Goal: Task Accomplishment & Management: Complete application form

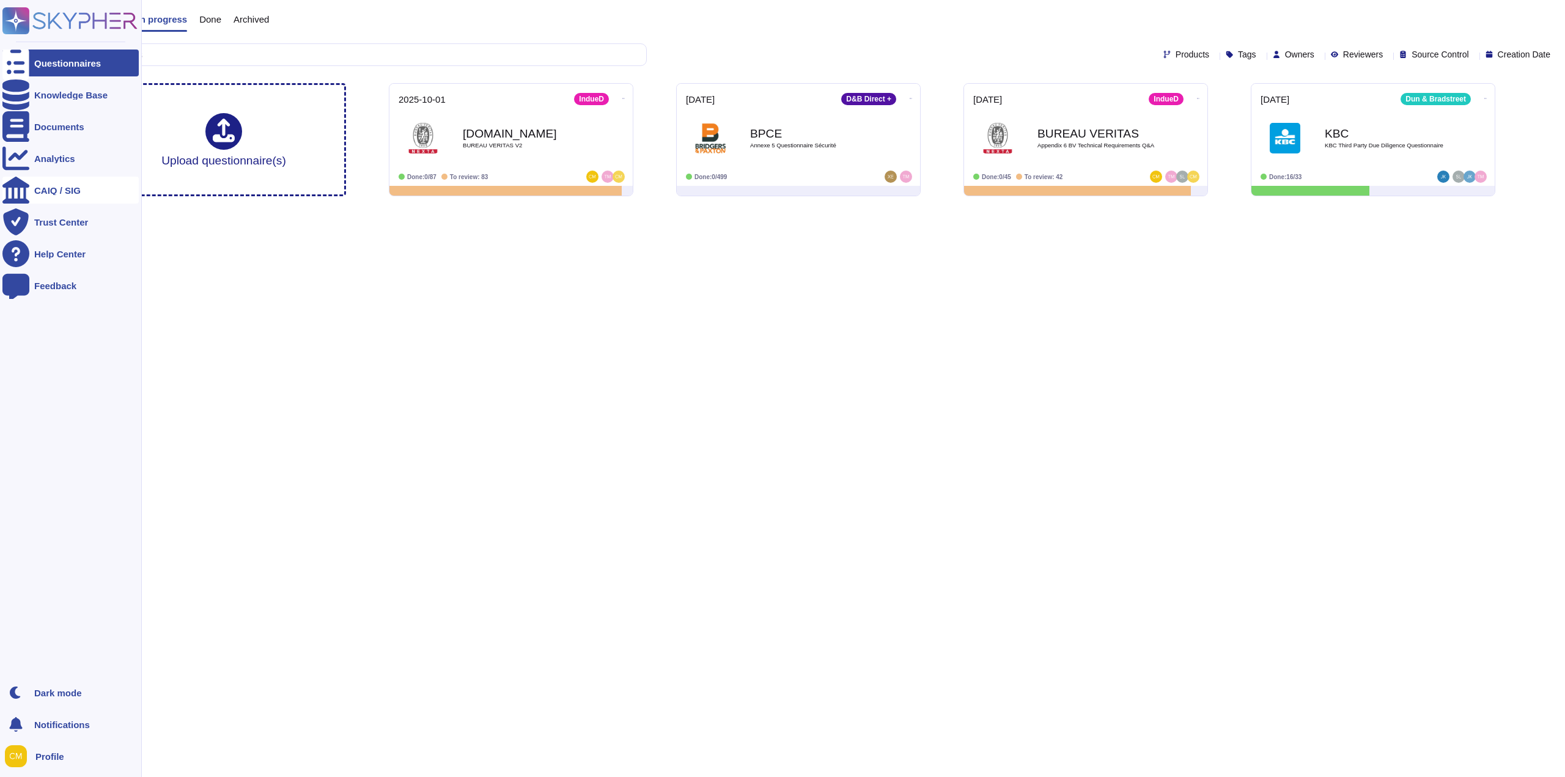
click at [41, 188] on div "CAIQ / SIG" at bounding box center [57, 190] width 46 height 9
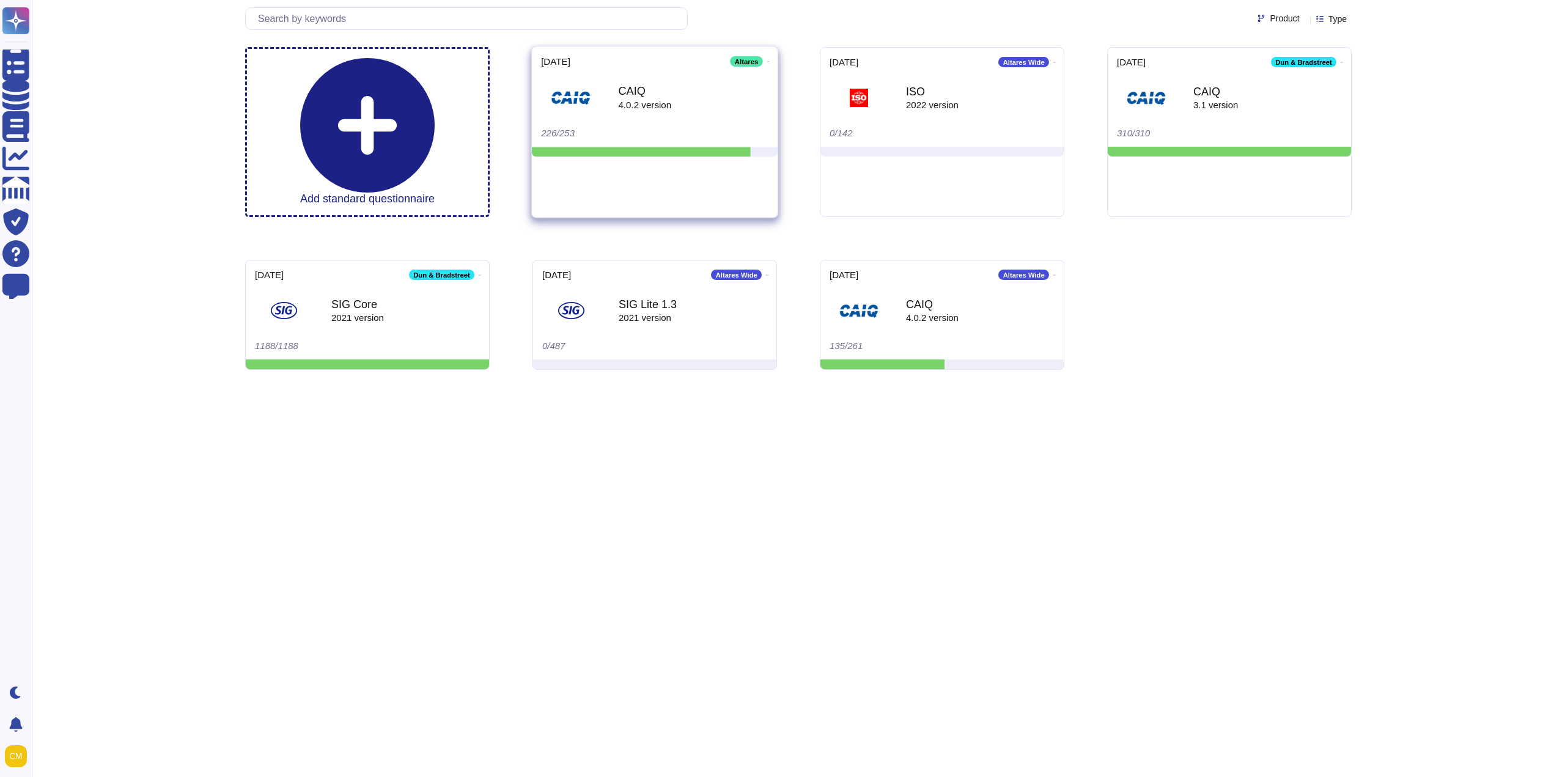
click at [700, 120] on div "CAIQ 4.0.2 version" at bounding box center [654, 98] width 227 height 62
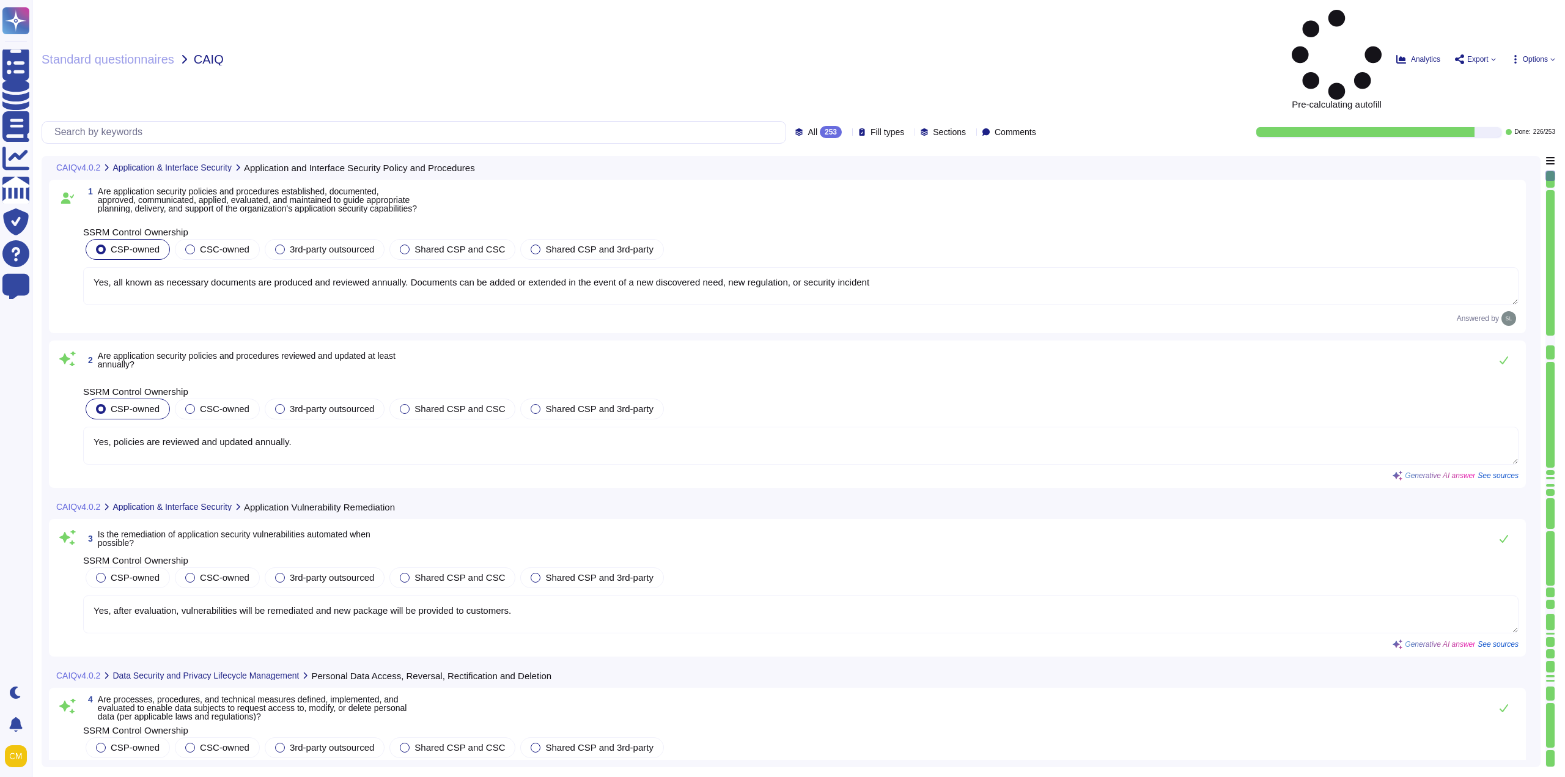
type textarea "Yes, all known as necessary documents are produced and reviewed annually. Docum…"
type textarea "Yes, policies are reviewed and updated annually."
type textarea "Yes, after evaluation, vulnerabilities will be remediated and new package will …"
type textarea "Yes, we have processes, procedures, and technical measures in place to enable d…"
type textarea "Yes, processes, procedures, and technical measures are defined, implemented, an…"
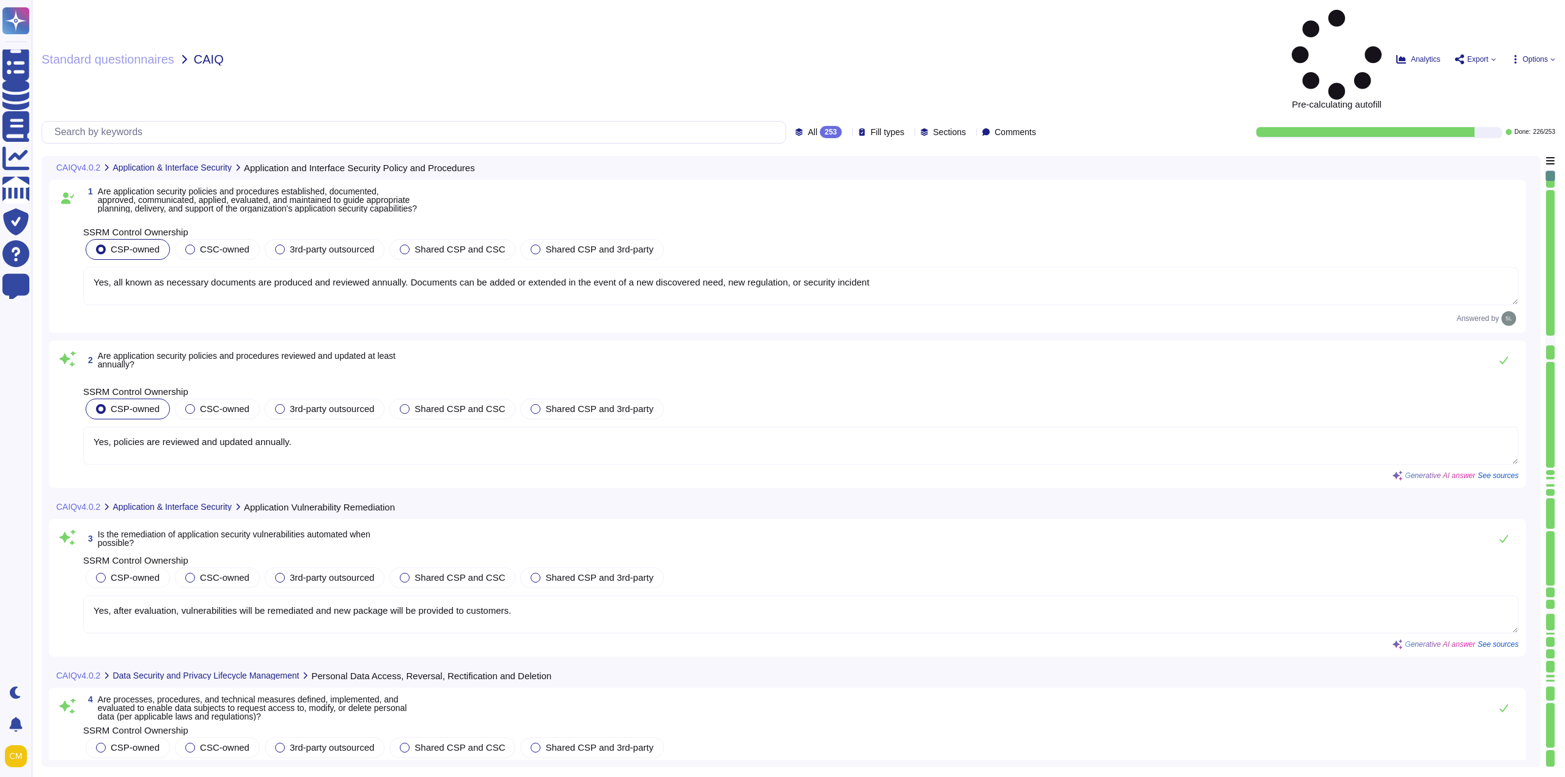
type textarea "Yes, processes, procedures, and technical measures are defined, implemented, an…"
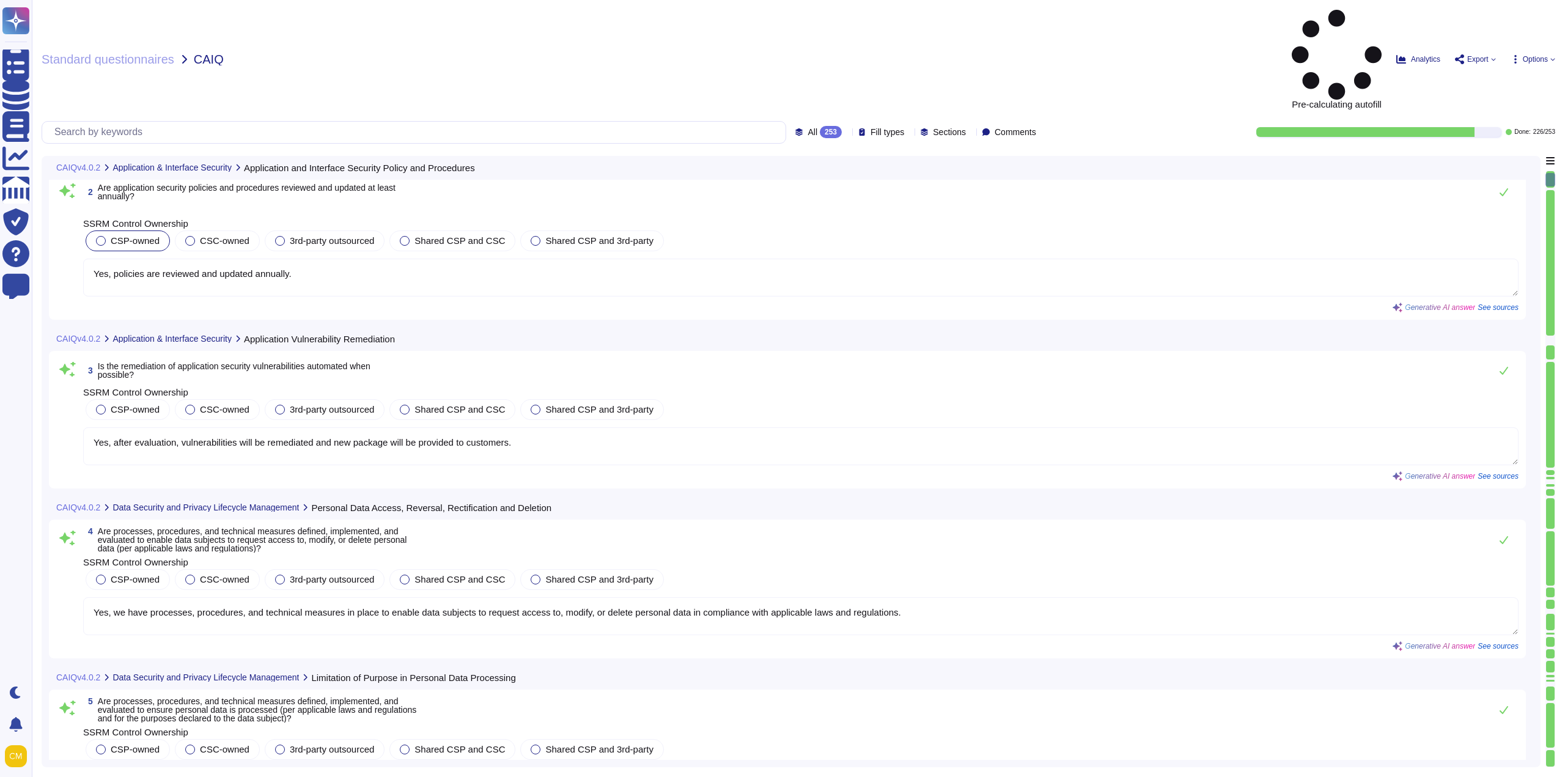
type textarea "No, instance is not dedicated. Isolation is achieved at logical level"
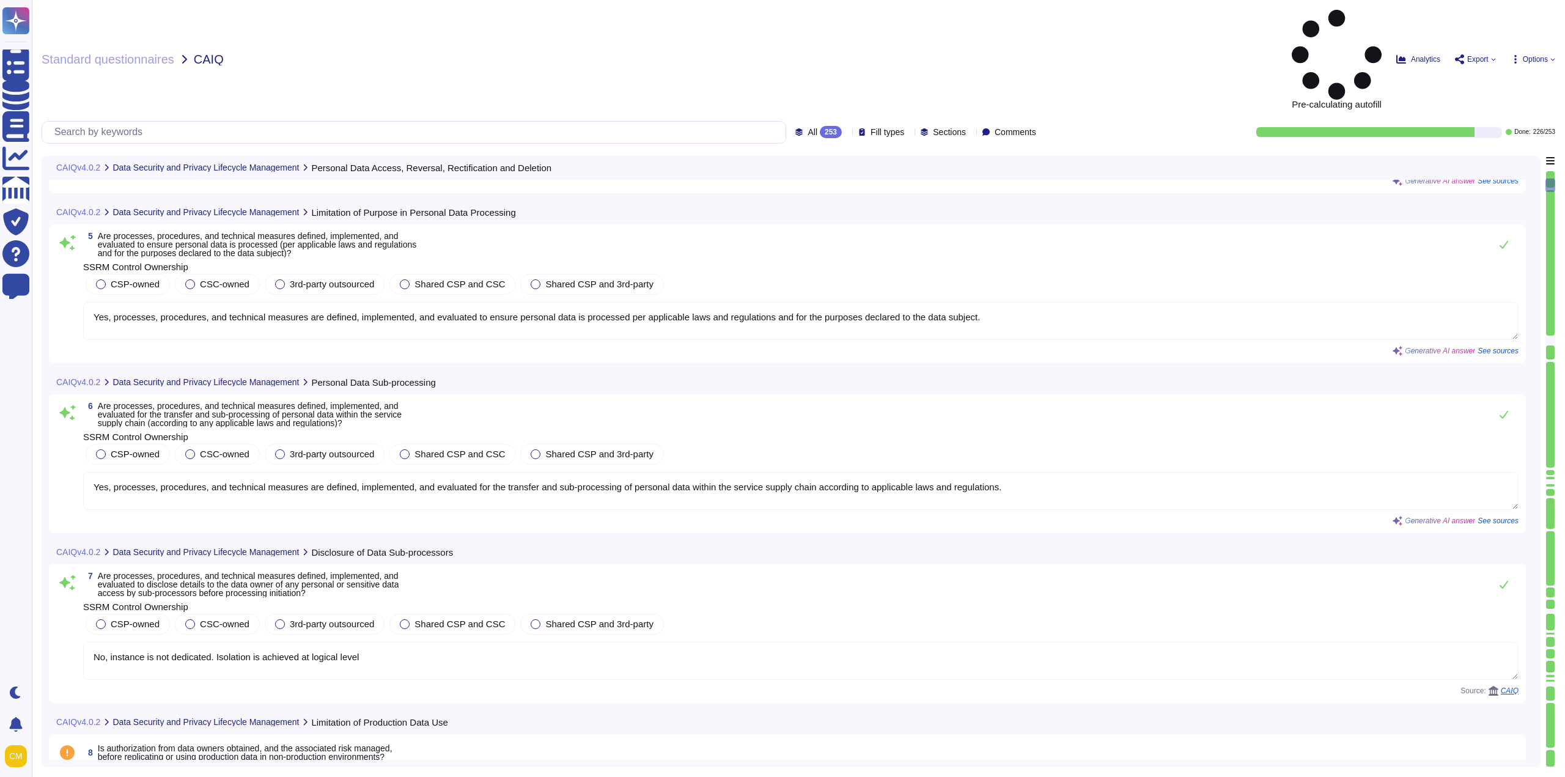
type textarea "No, instance is not dedicated. Isolation is achieved at logical level"
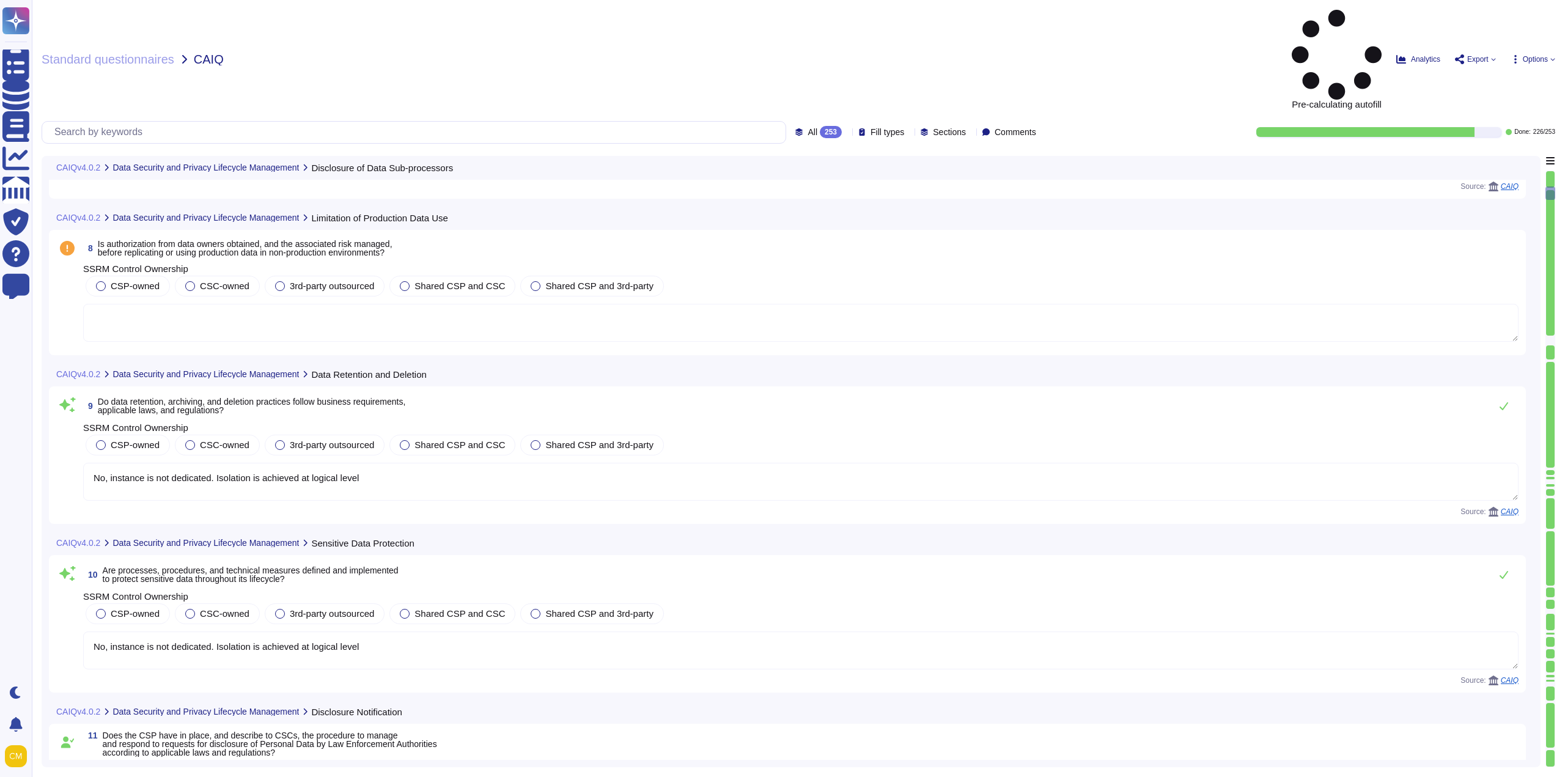
type textarea "Yes, we have a procedure in place to manage and respond to requests for disclos…"
type textarea "Yes, the CSP gives special attention to the notification procedure to intereste…"
type textarea "Yes, as per Altares Backup Policy, backup copies of operating systems and other…"
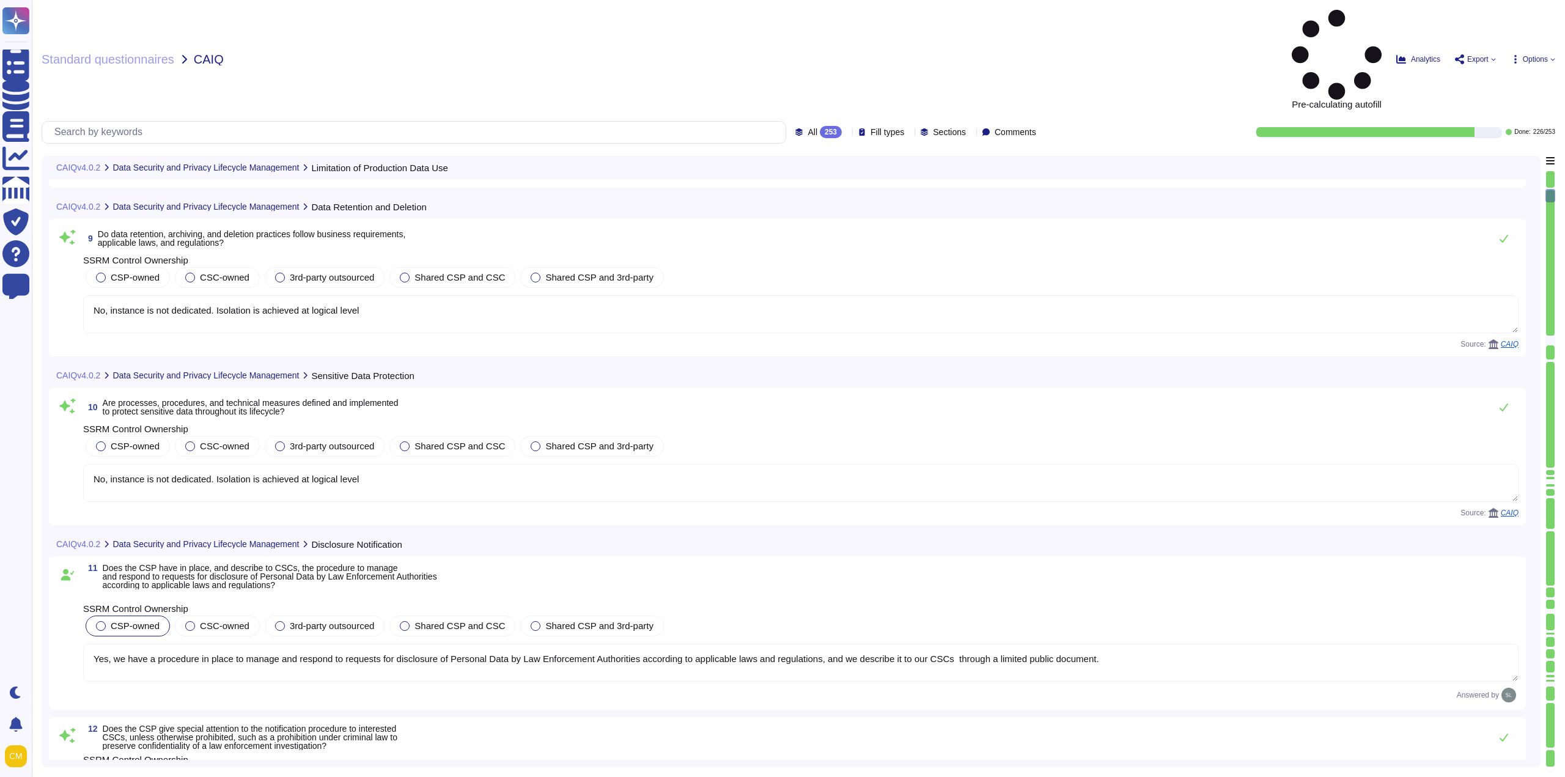
type textarea "Yes, Altares has established, documented, approved, communicated, applied, eval…"
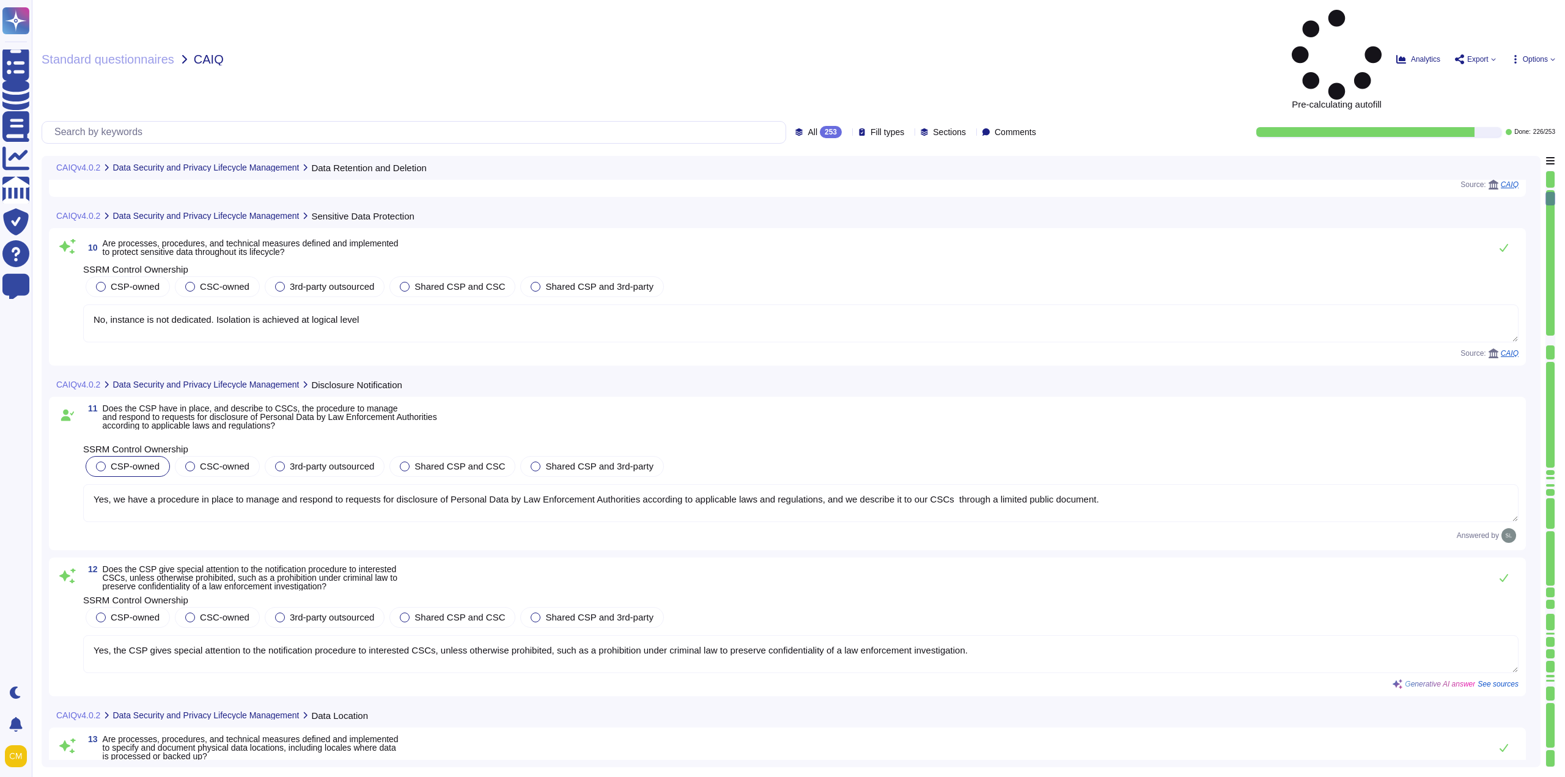
type textarea "Yes, [PERSON_NAME] has formally documented information security policies and pr…"
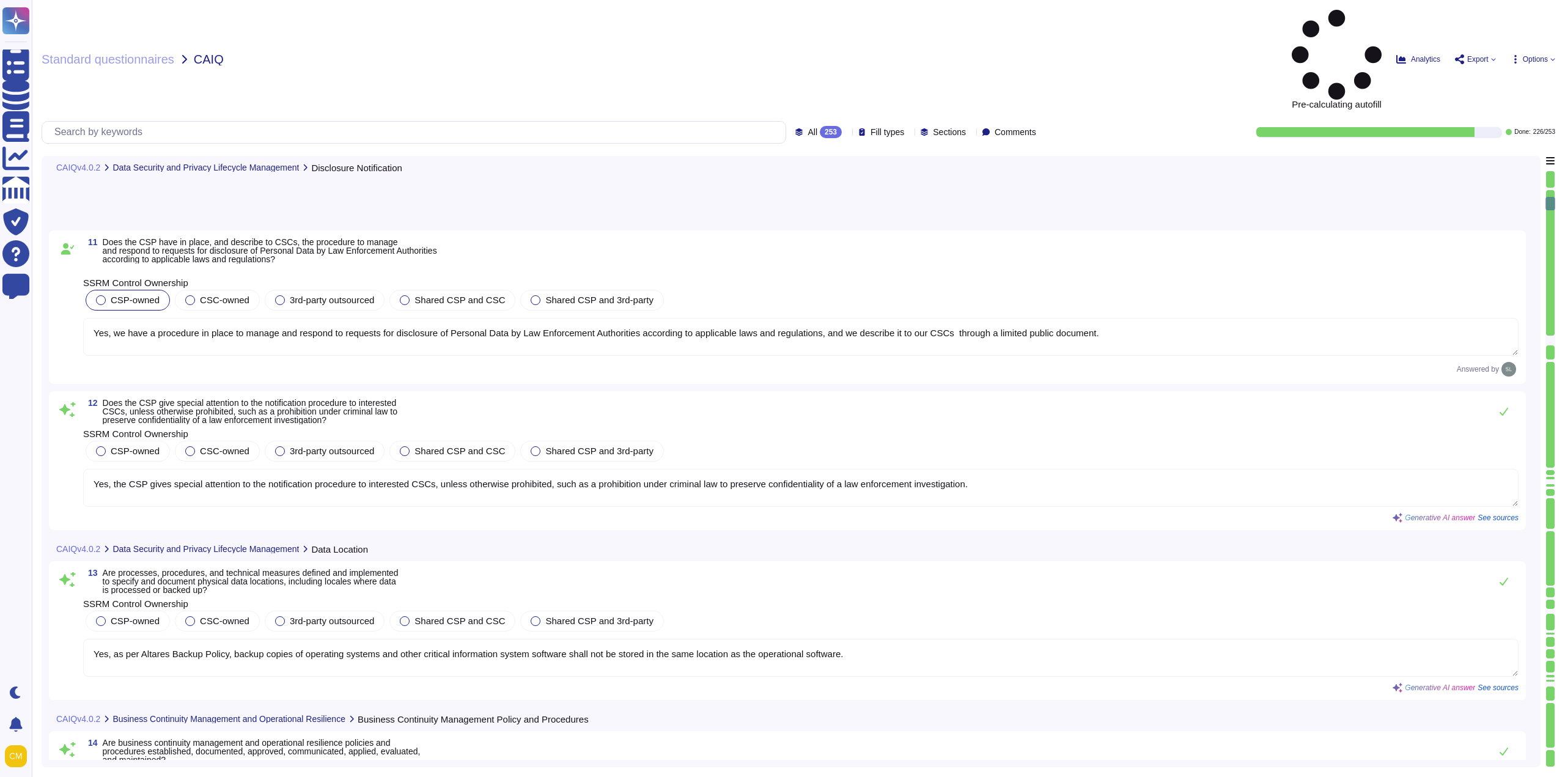
type textarea "No, instance is not dedicated. Isolation is achieved at logical level"
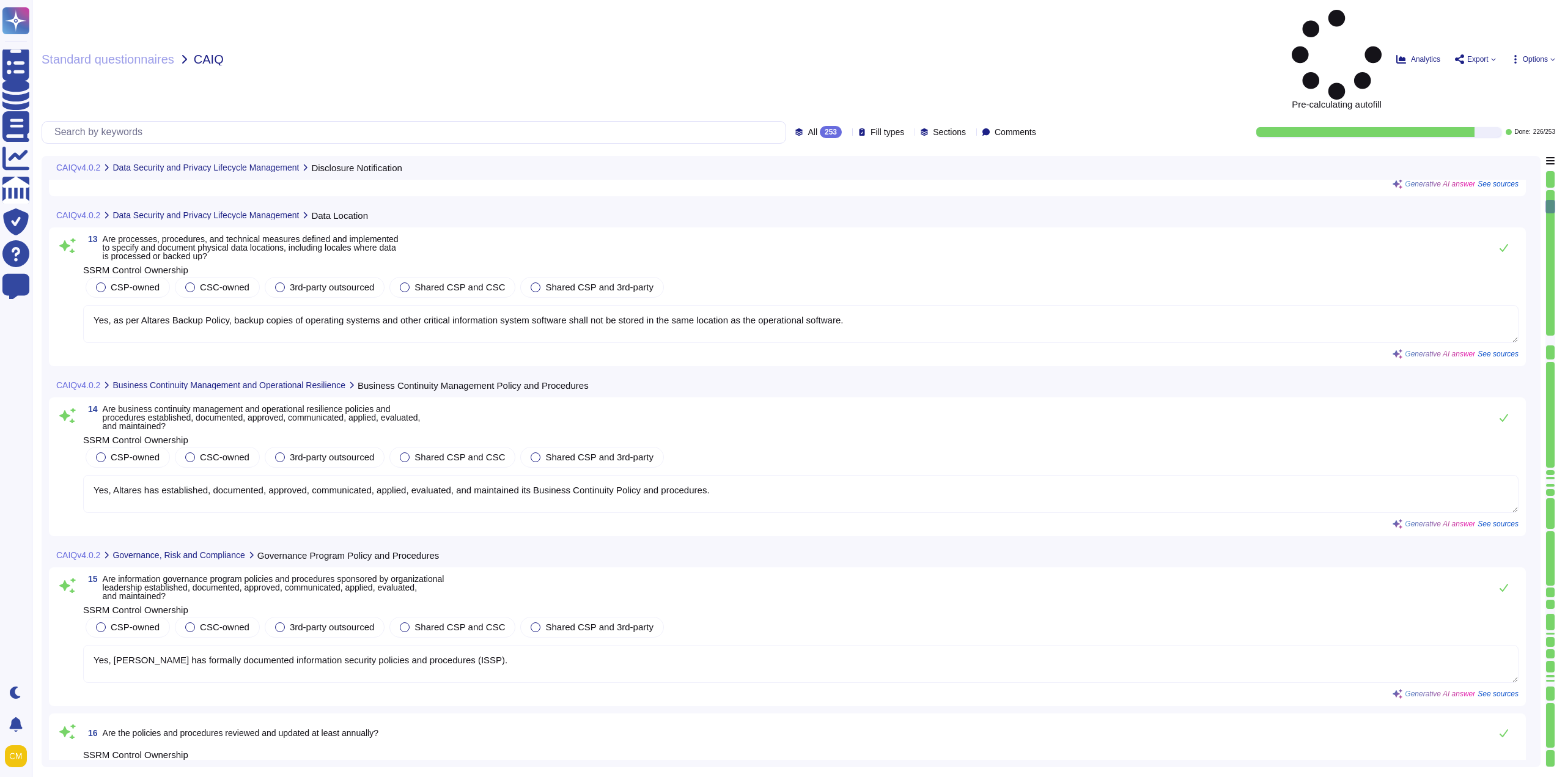
type textarea "Yes, policies are reviewed and updated annually."
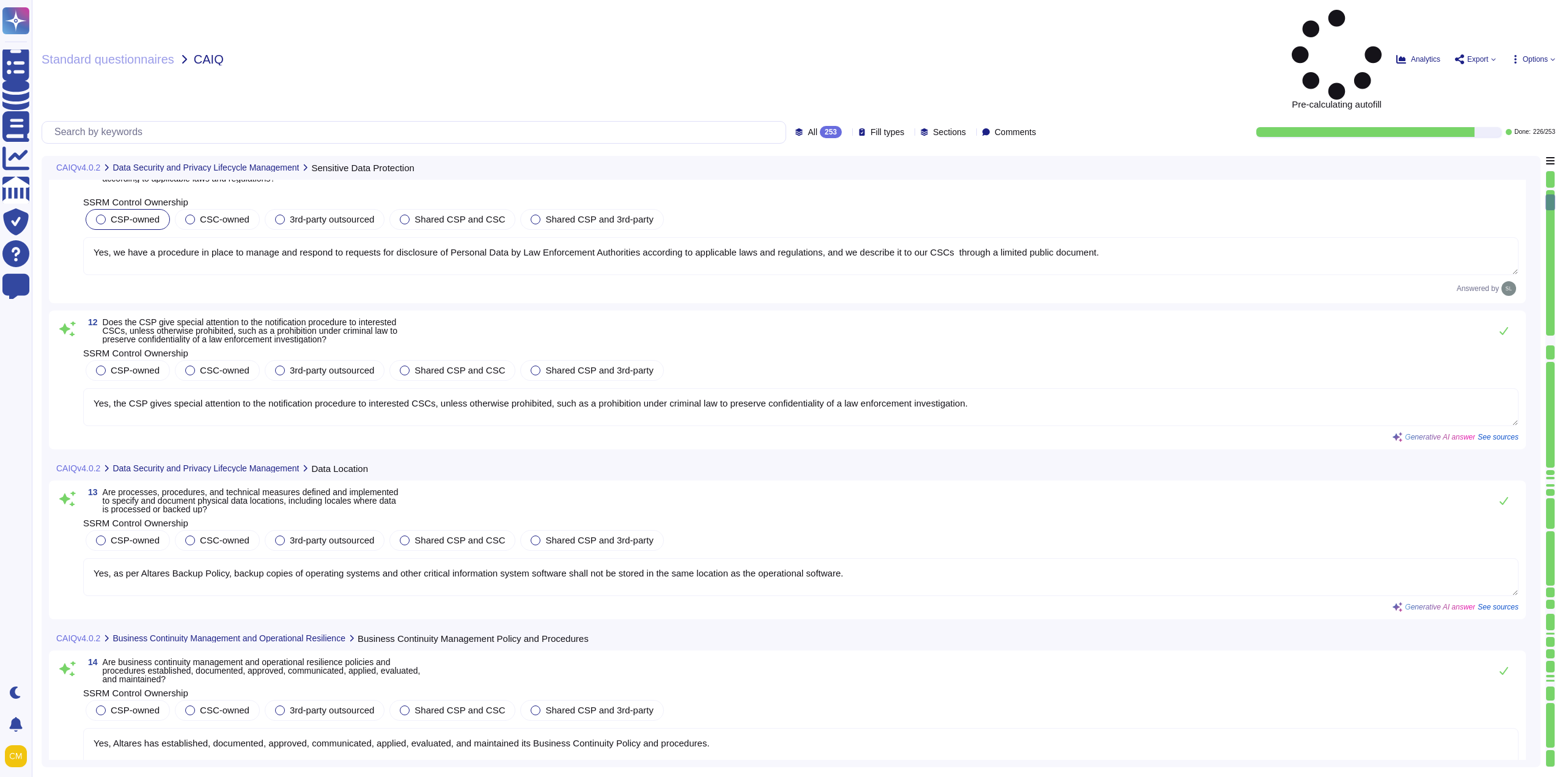
type textarea "No, instance is not dedicated. Isolation is achieved at logical level"
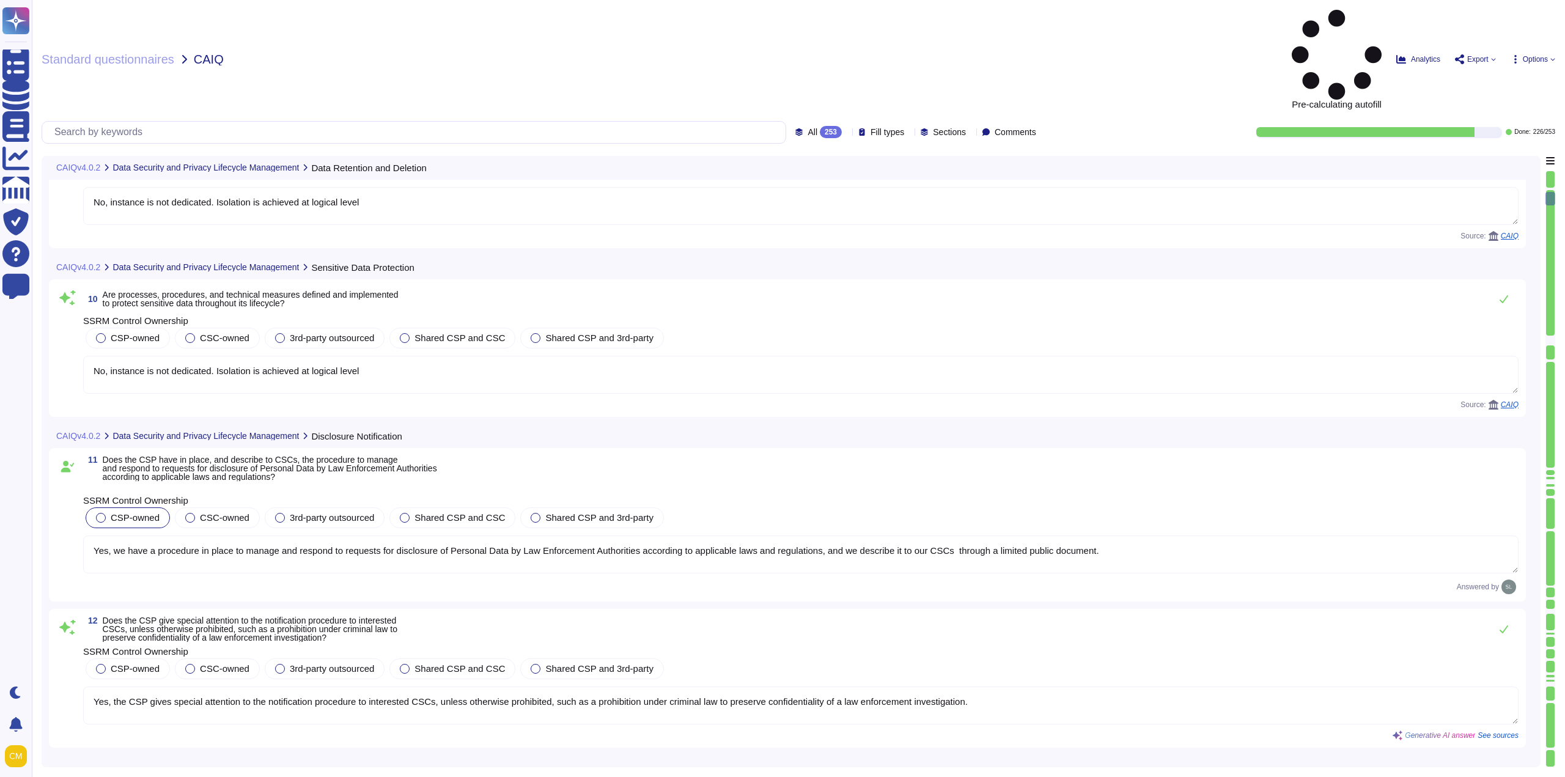
type textarea "No, instance is not dedicated. Isolation is achieved at logical level"
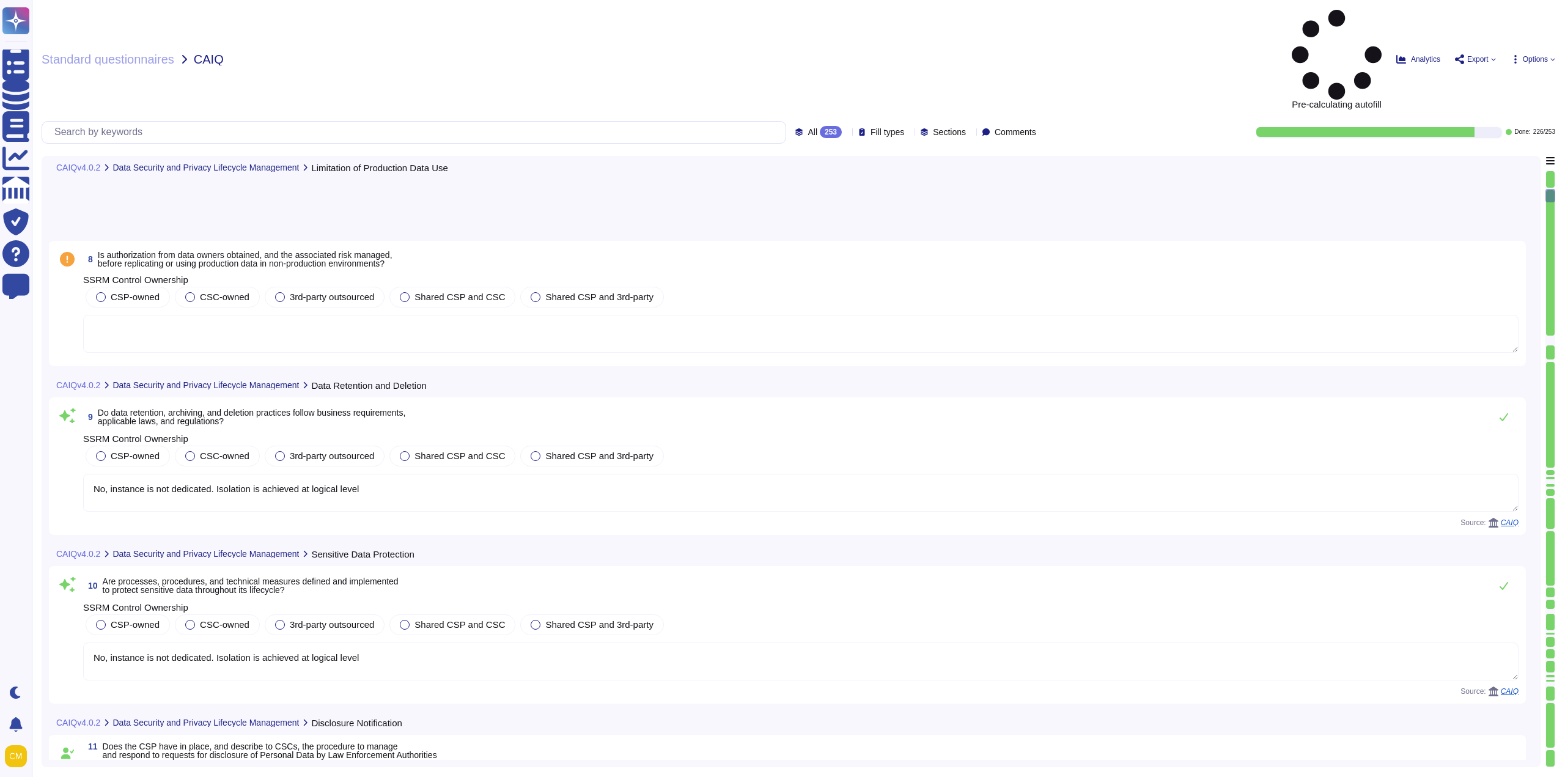
scroll to position [856, 0]
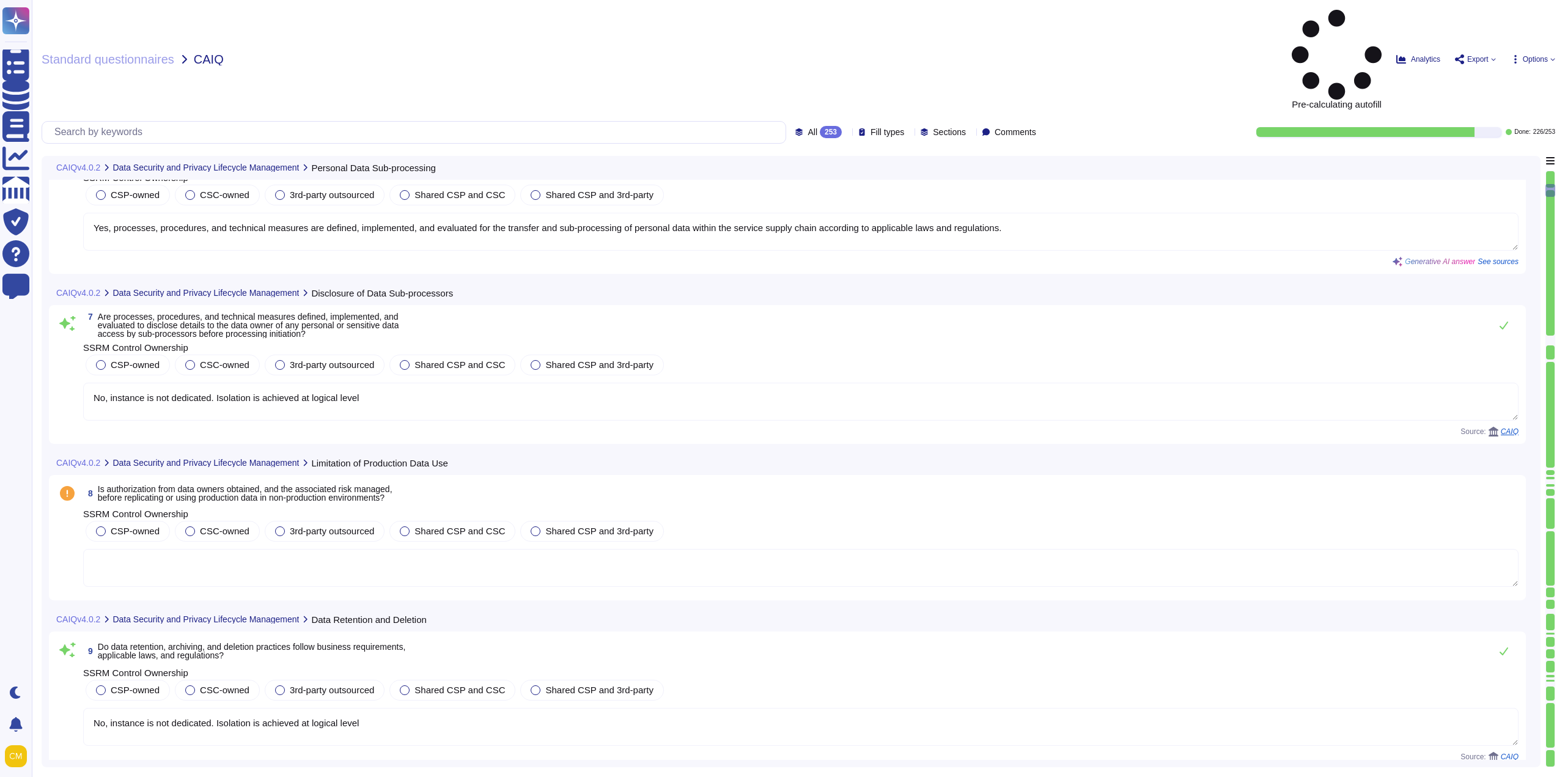
type textarea "Yes, processes, procedures, and technical measures are defined, implemented, an…"
type textarea "No, instance is not dedicated. Isolation is achieved at logical level"
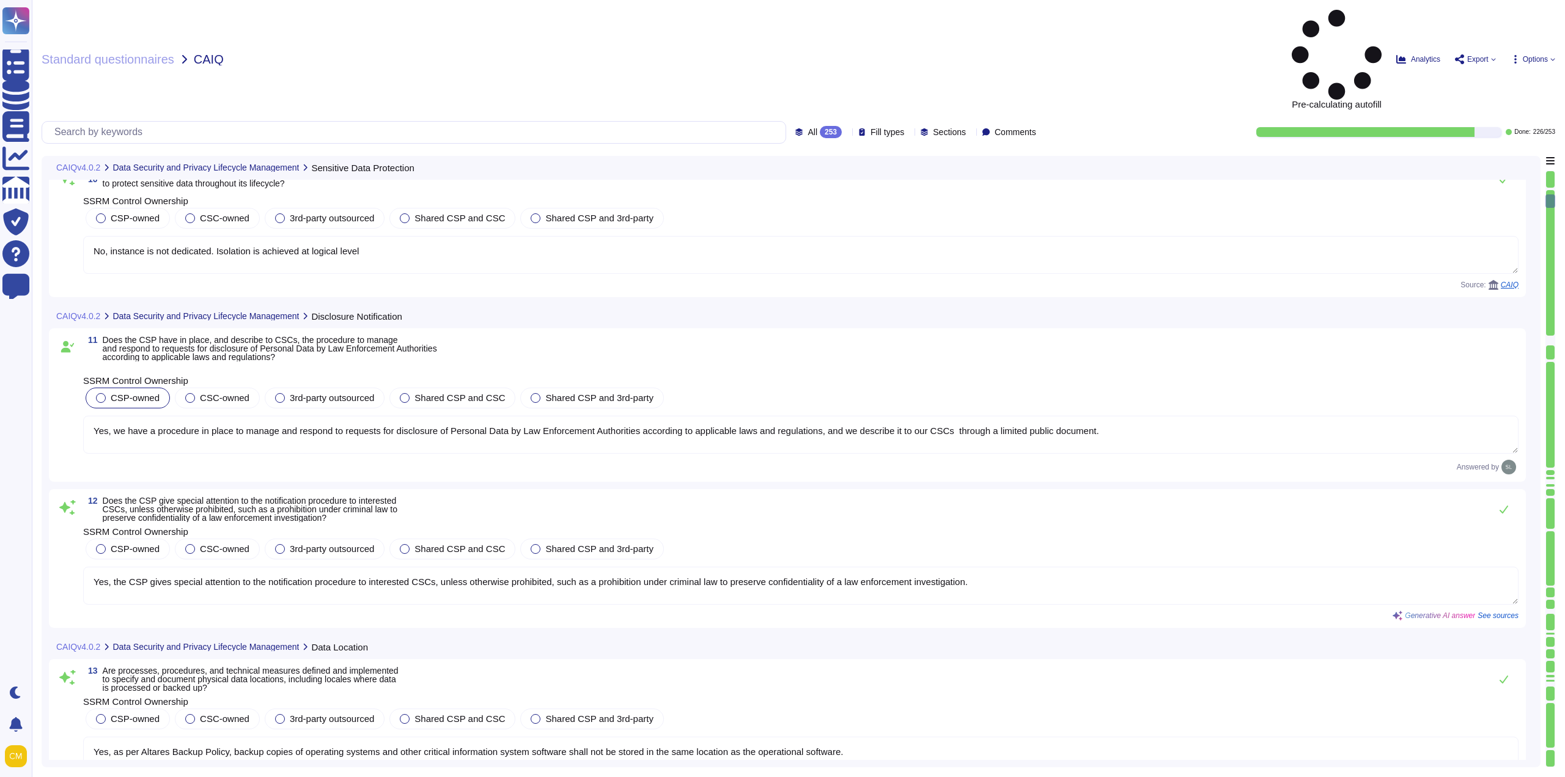
type textarea "Yes, as per Altares Backup Policy, backup copies of operating systems and other…"
type textarea "Yes, Altares has established, documented, approved, communicated, applied, eval…"
type textarea "Yes, [PERSON_NAME] has formally documented information security policies and pr…"
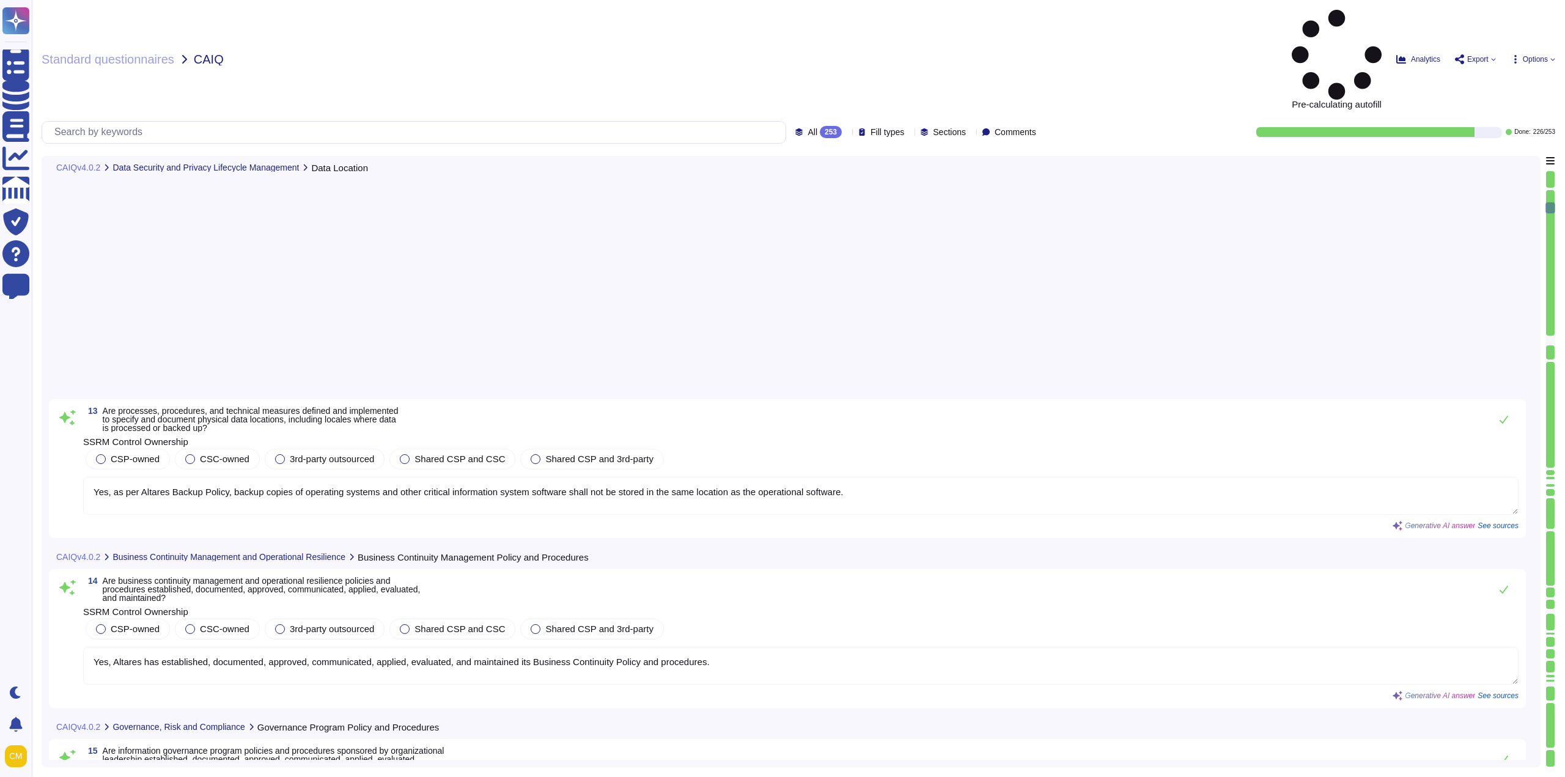
type textarea "No, instance is not dedicated. Isolation is achieved at logical level"
type textarea "Yes, policies are reviewed and updated annually."
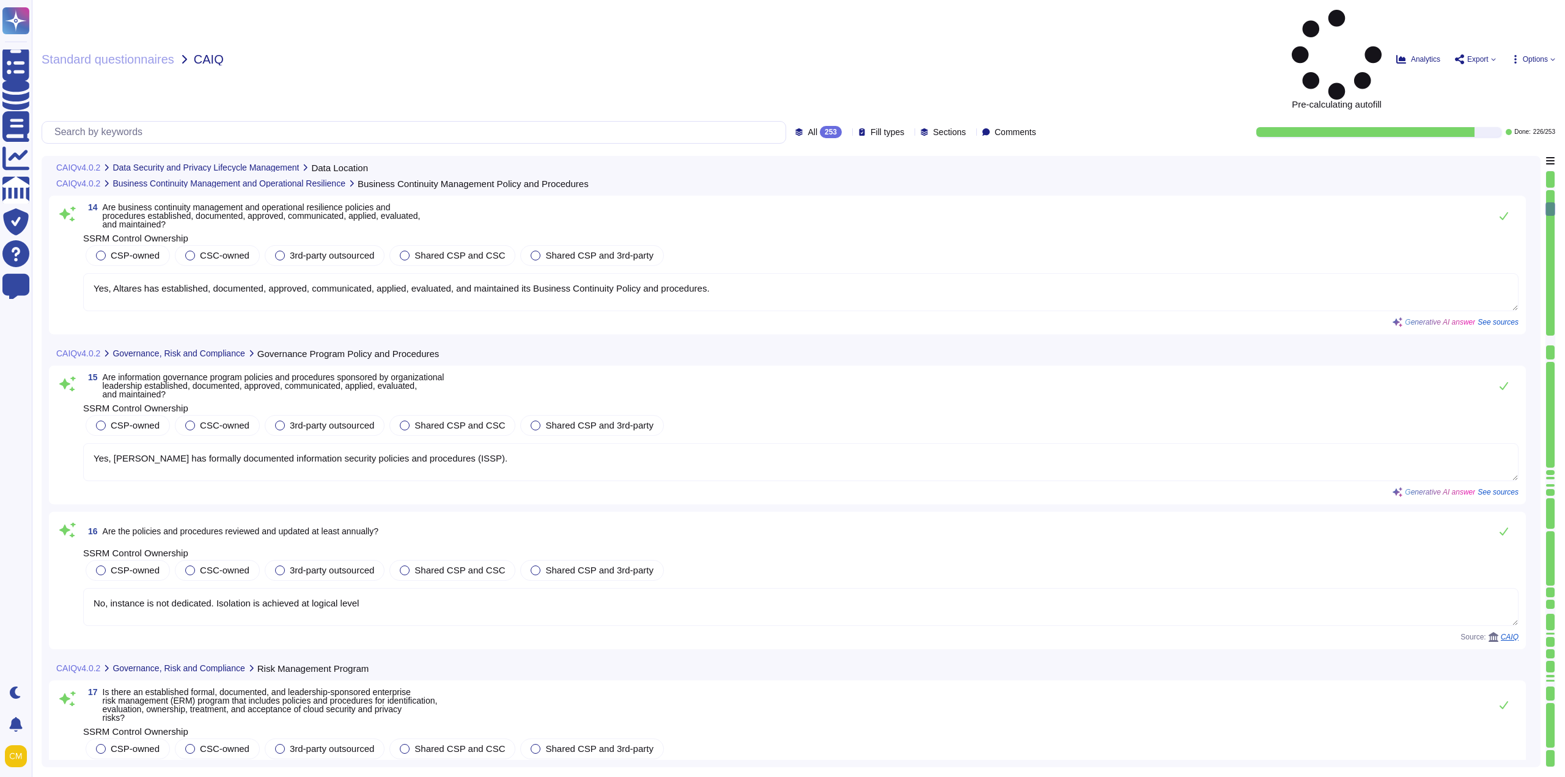
type textarea "Yes, an approved exception process is mandated by the governance program and is…"
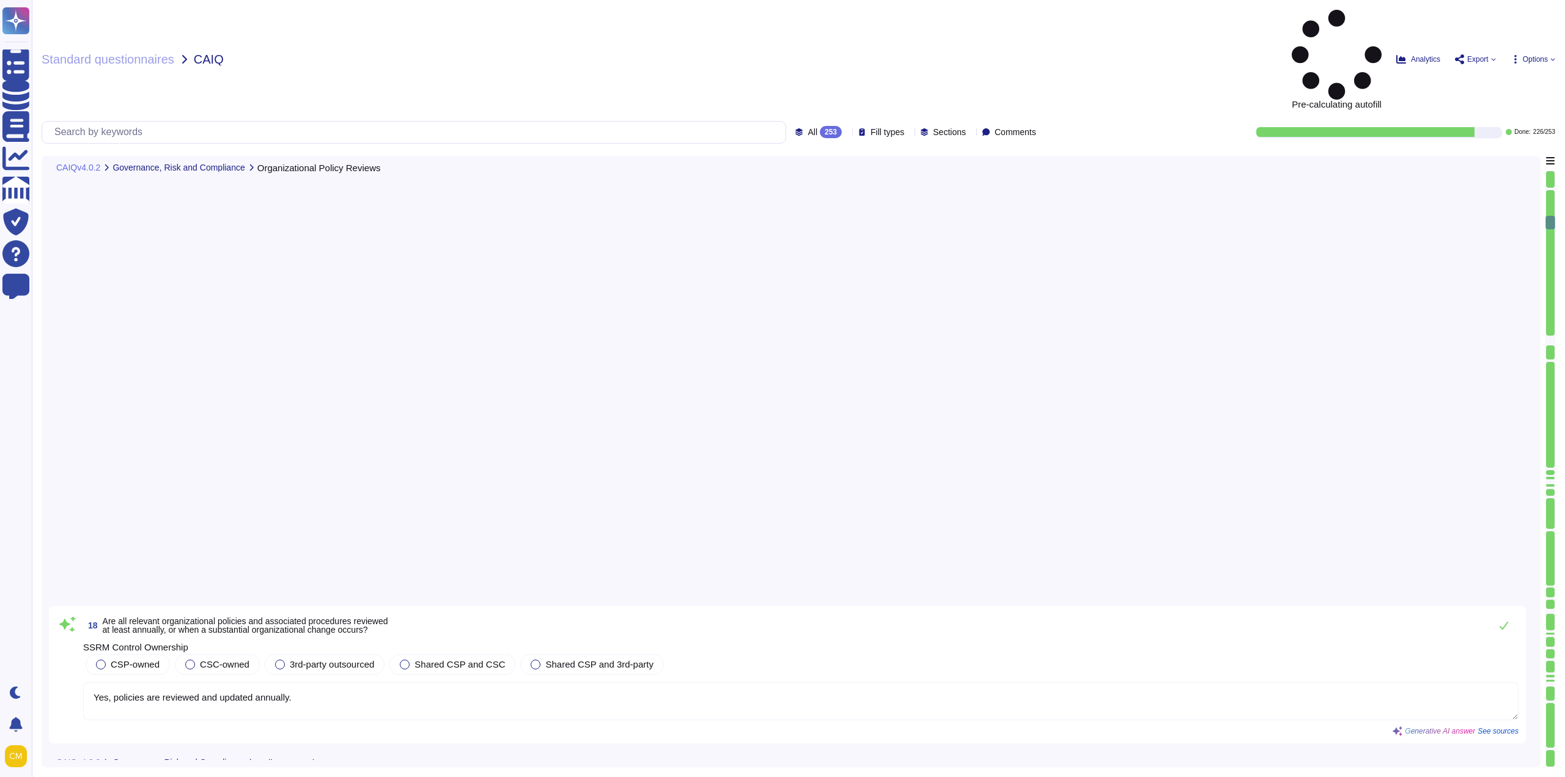
type textarea "No, instance is not dedicated. Isolation is achieved at logical level"
type textarea "Yes, roles and responsibilities for planning, implementing, operating, assessin…"
type textarea "Yes, we identify and document all relevant standards, regulations, legal/contra…"
type textarea "Yes, as Head of Security, [PERSON_NAME] ensures that contact is established and…"
type textarea "Yes, [PERSON_NAME] performs background screenings for all personnel (Diploma, R…"
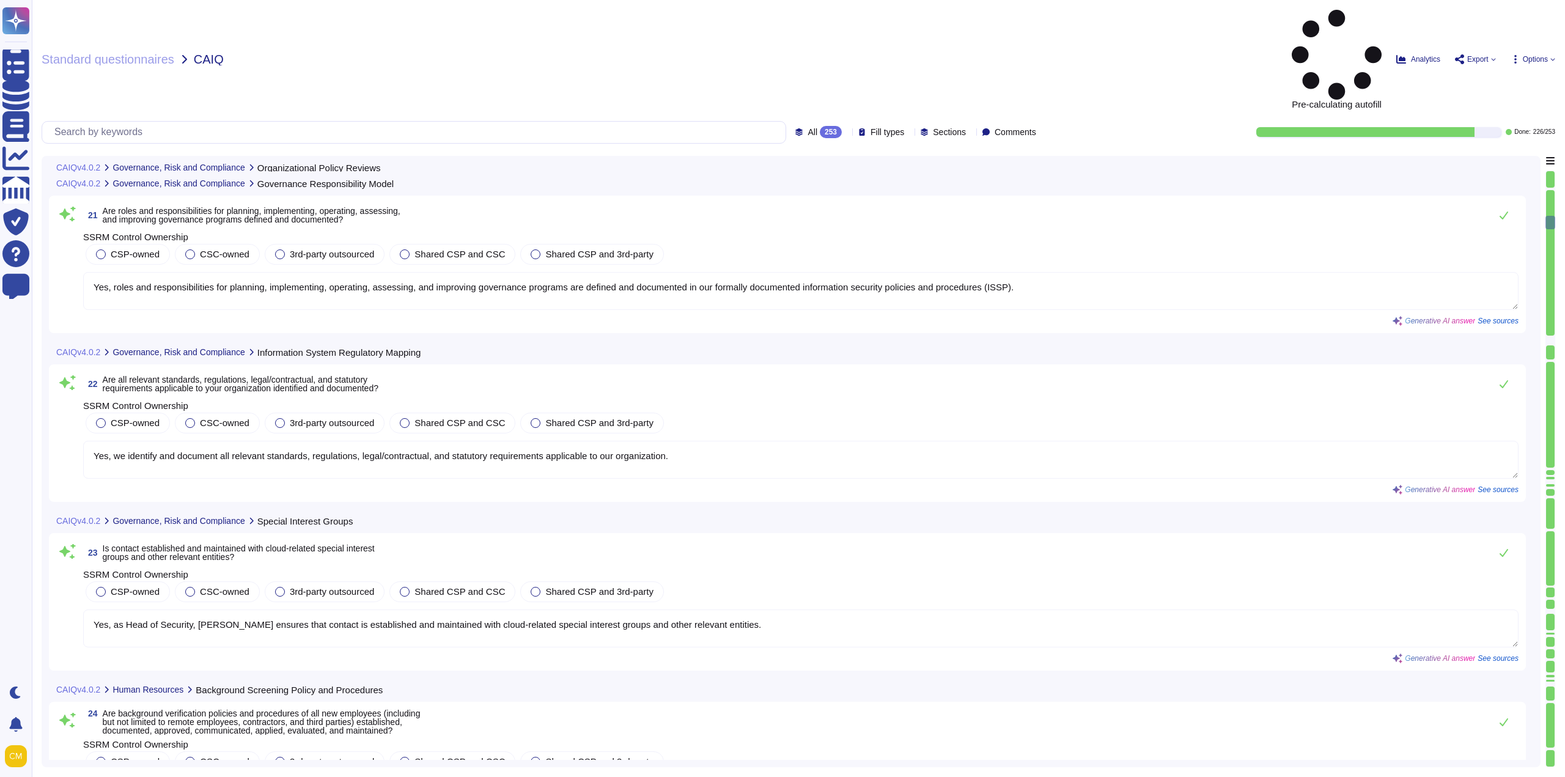
scroll to position [3363, 0]
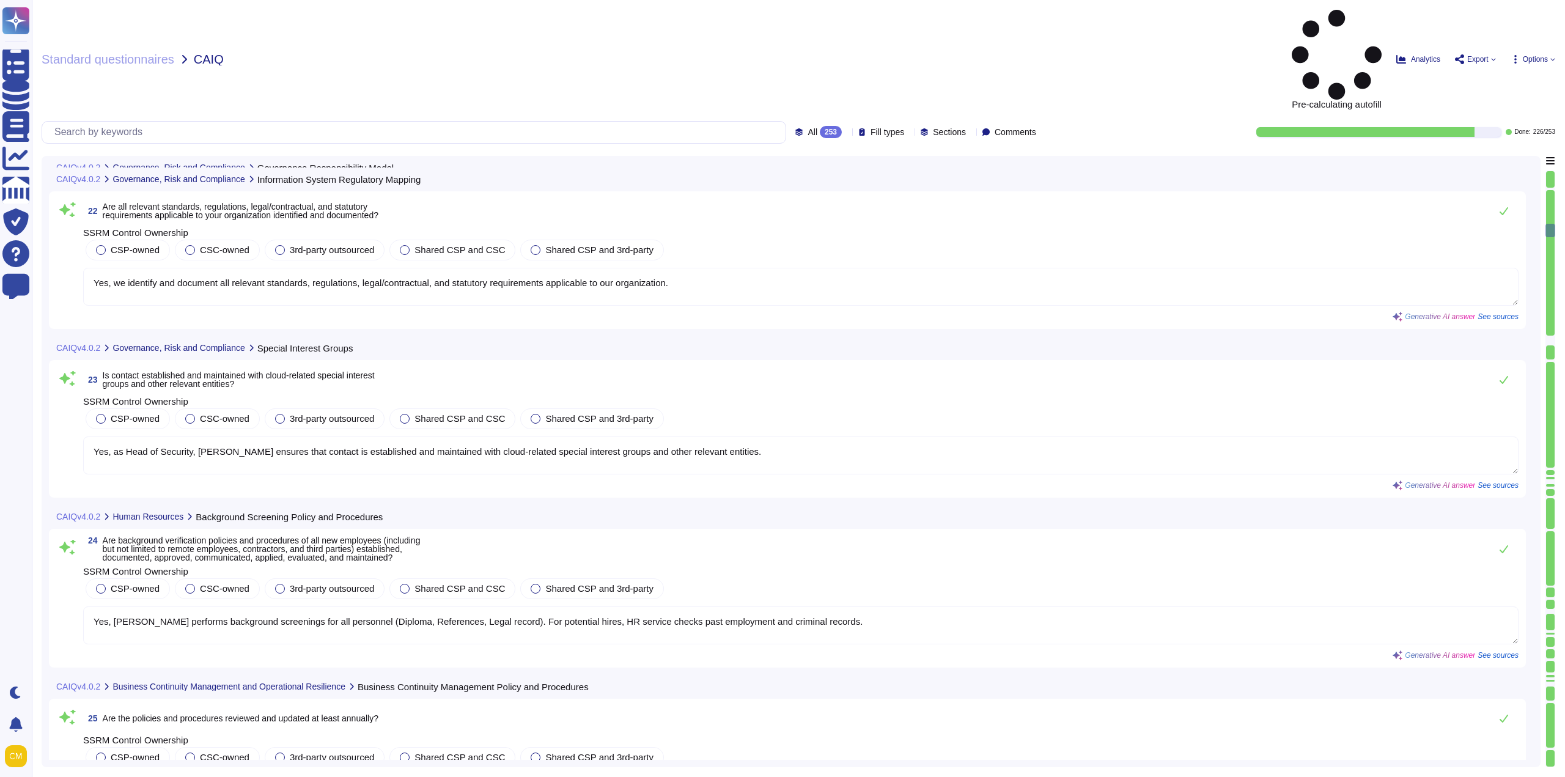
type textarea "No, instance is not dedicated. Isolation is achieved at logical level"
type textarea "Yes, [PERSON_NAME] background screening policies and procedures are designed ac…"
type textarea "Yes, Altares reviews and updates its background verification policies and proce…"
drag, startPoint x: 1554, startPoint y: 144, endPoint x: 1553, endPoint y: 221, distance: 77.7
click at [1553, 221] on div at bounding box center [1551, 469] width 10 height 597
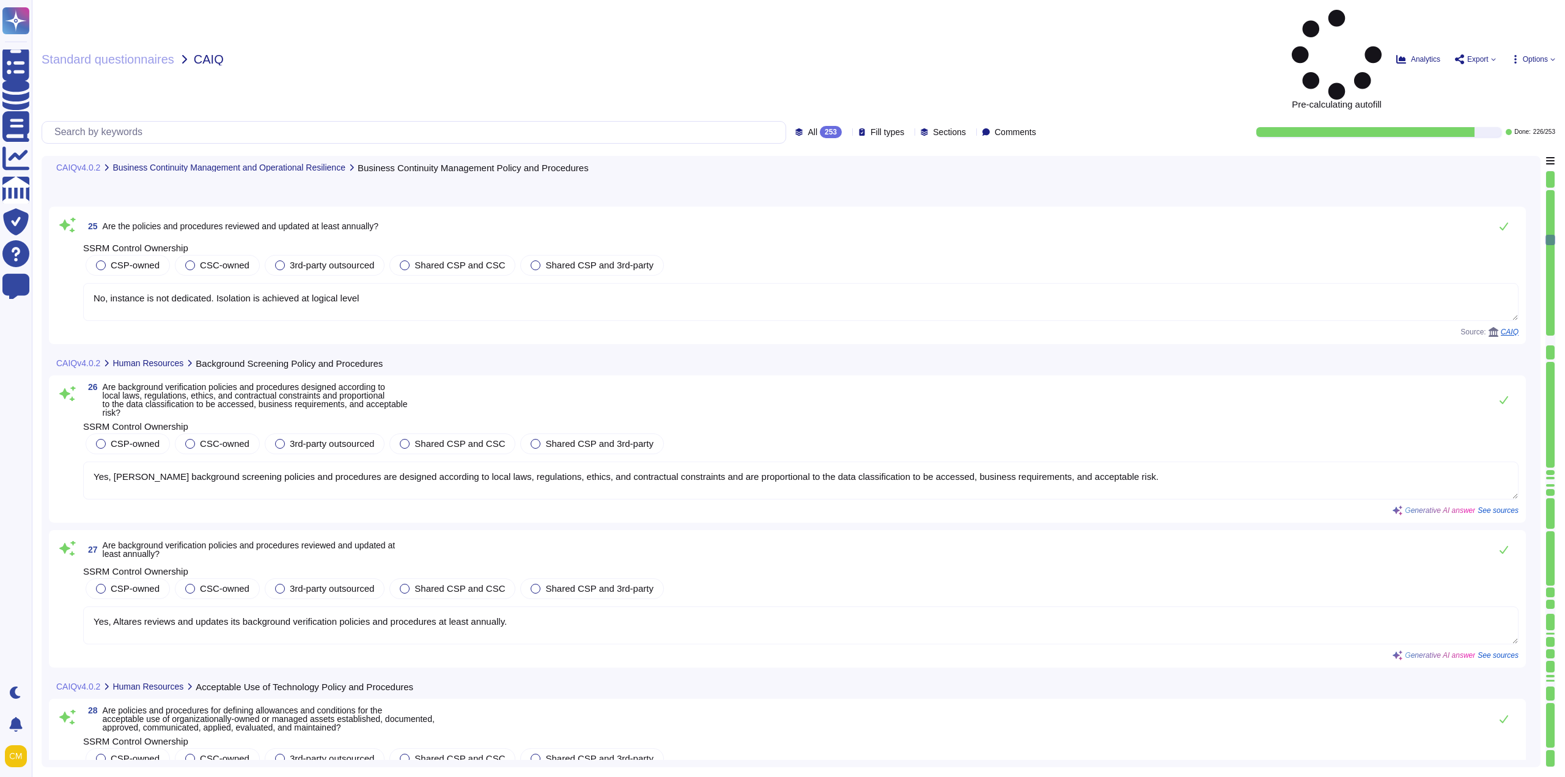
type textarea "Yes, our company has established, documented, approved, communicated, applied, …"
type textarea "Yes, policies are reviewed and updated annually."
type textarea "Yes, as per our Acceptable Use Policy, users are required to lock their compute…"
type textarea "No, instance is not dedicated. Isolation is achieved at logical level"
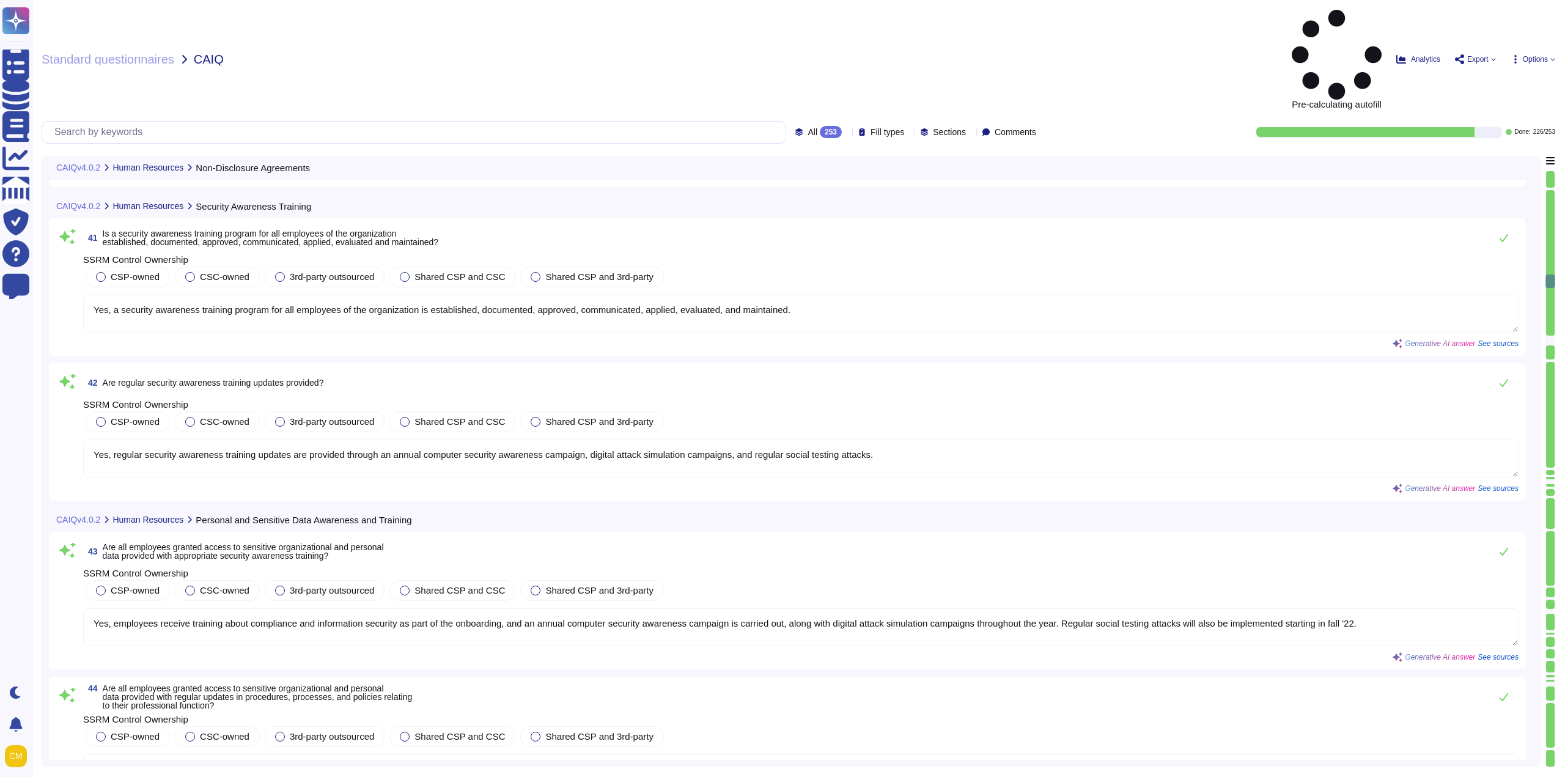
type textarea "Yes, employees receive training about compliance and information security as pa…"
type textarea "Yes, employees receive regular updates in procedures, processes, and policies r…"
type textarea "Yes, employees receive training about compliance and information security as pa…"
type textarea "Yes, identity and access management policies and procedures are established, do…"
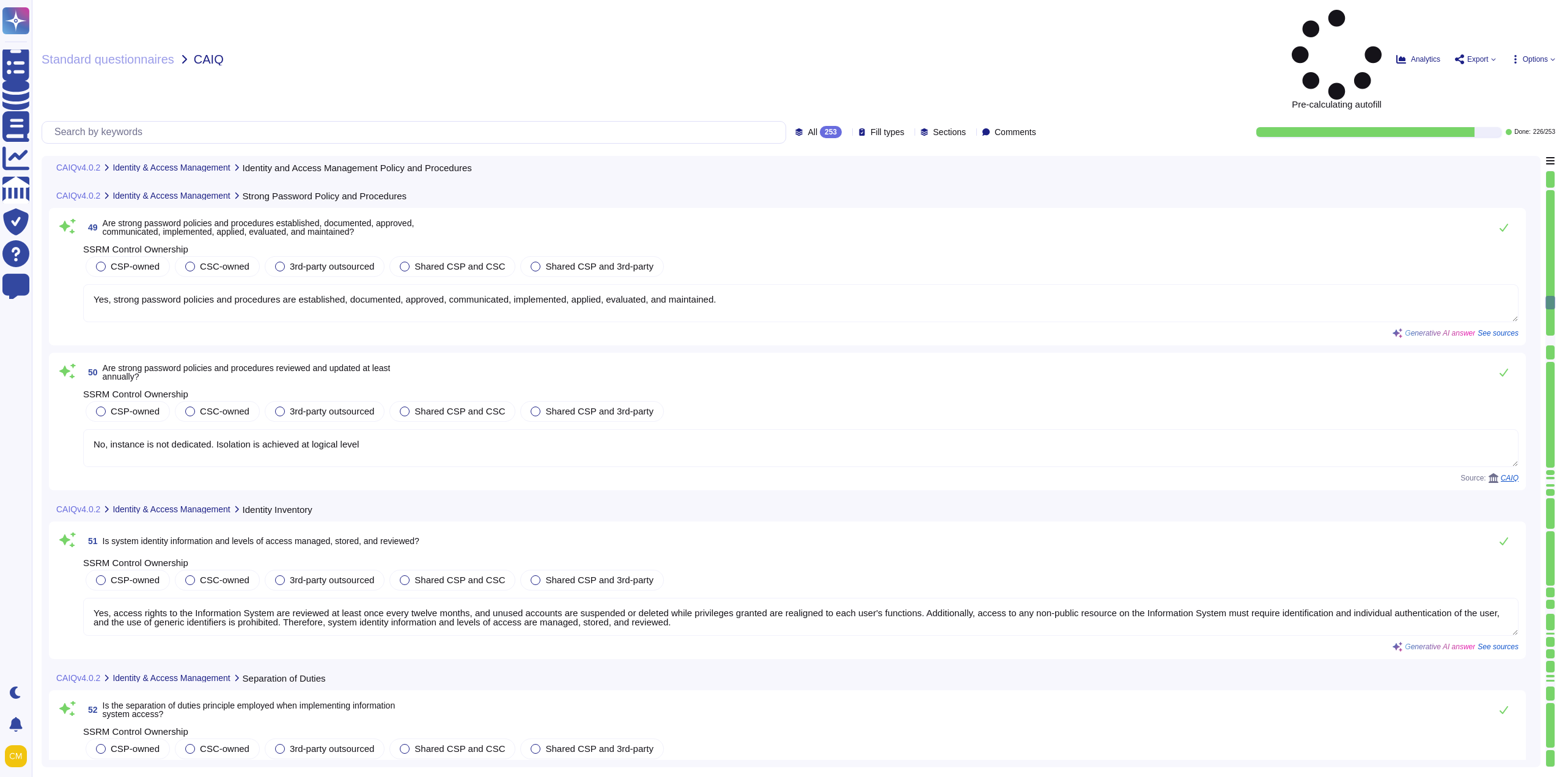
type textarea "Yes, strong password policies and procedures are established, documented, appro…"
type textarea "No, instance is not dedicated. Isolation is achieved at logical level"
type textarea "Yes, access rights to the Information System are reviewed at least once every t…"
type textarea "Yes, segregation of tasks is one of the principles employed when managing acces…"
type textarea "Yes, the least privilege principle is employed when implementing information sy…"
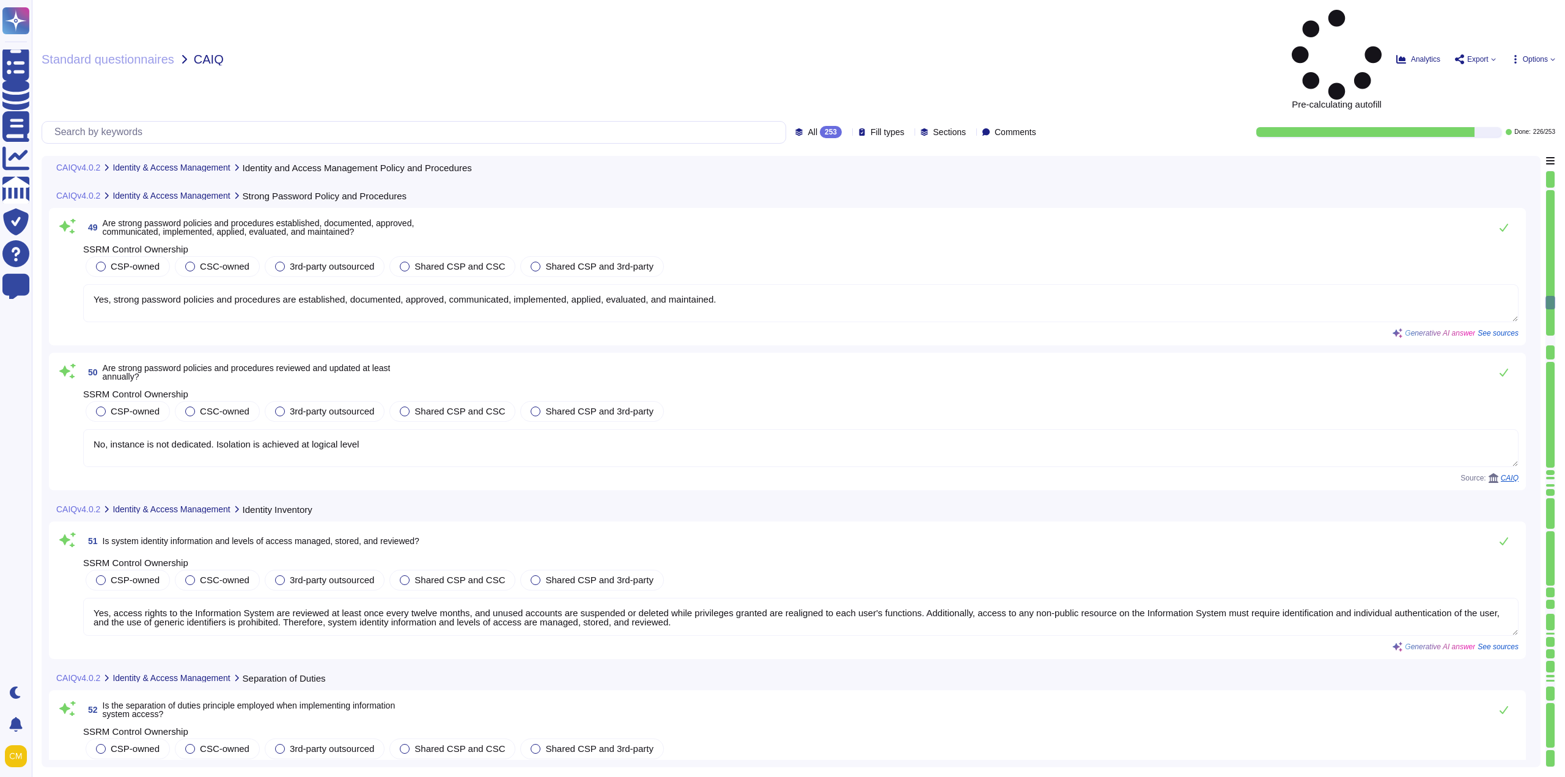
type textarea "Yes, [PERSON_NAME] has a User IT Charter and an Admin IT Charter to define acce…"
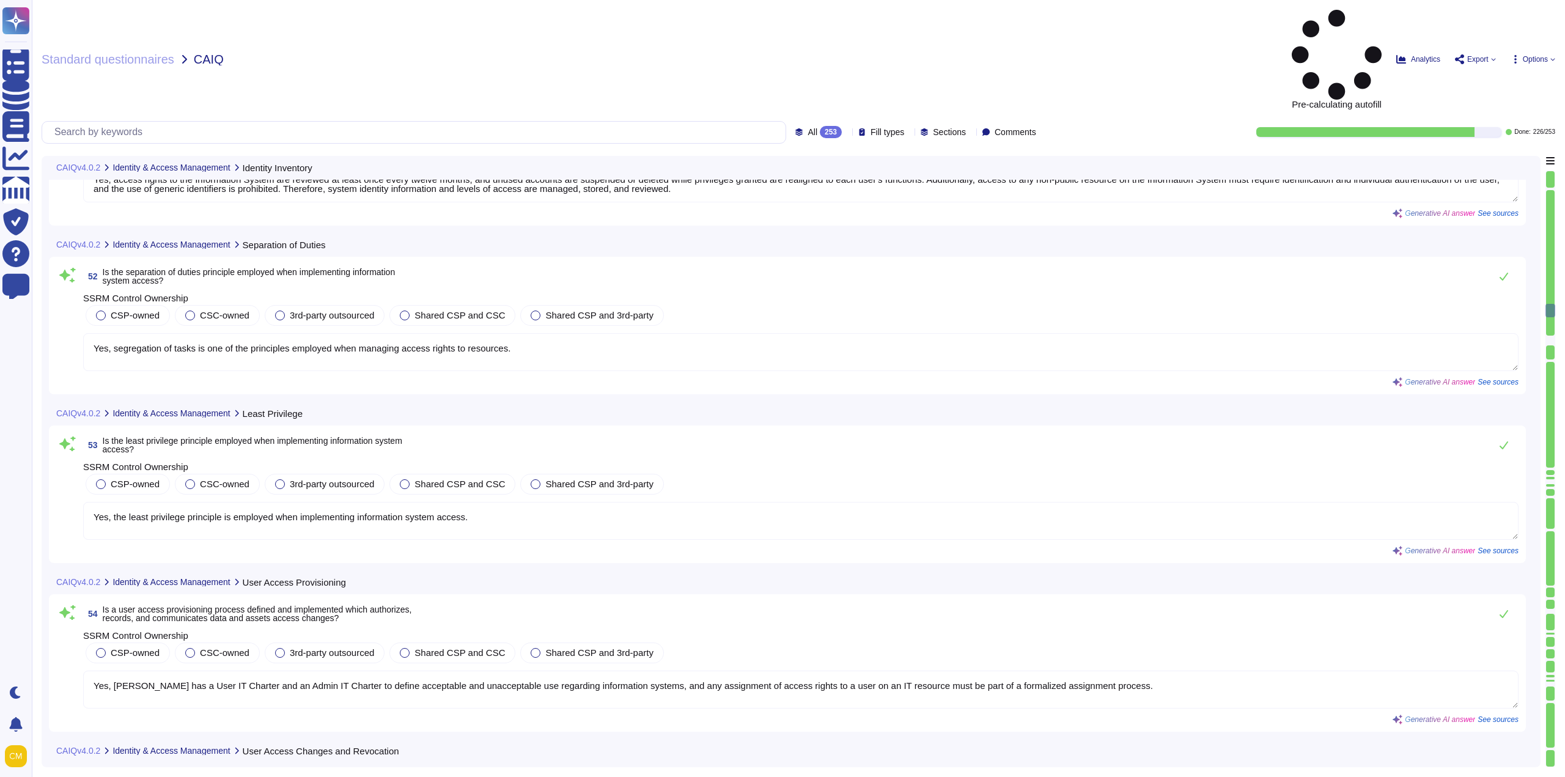
type textarea "Yes, there is a process in place to de-provision or modify access for movers/le…"
type textarea "Yes, a review of access rights to the Information System must be carried out at…"
type textarea "Yes, access rights to resources are managed according to the principles of need…"
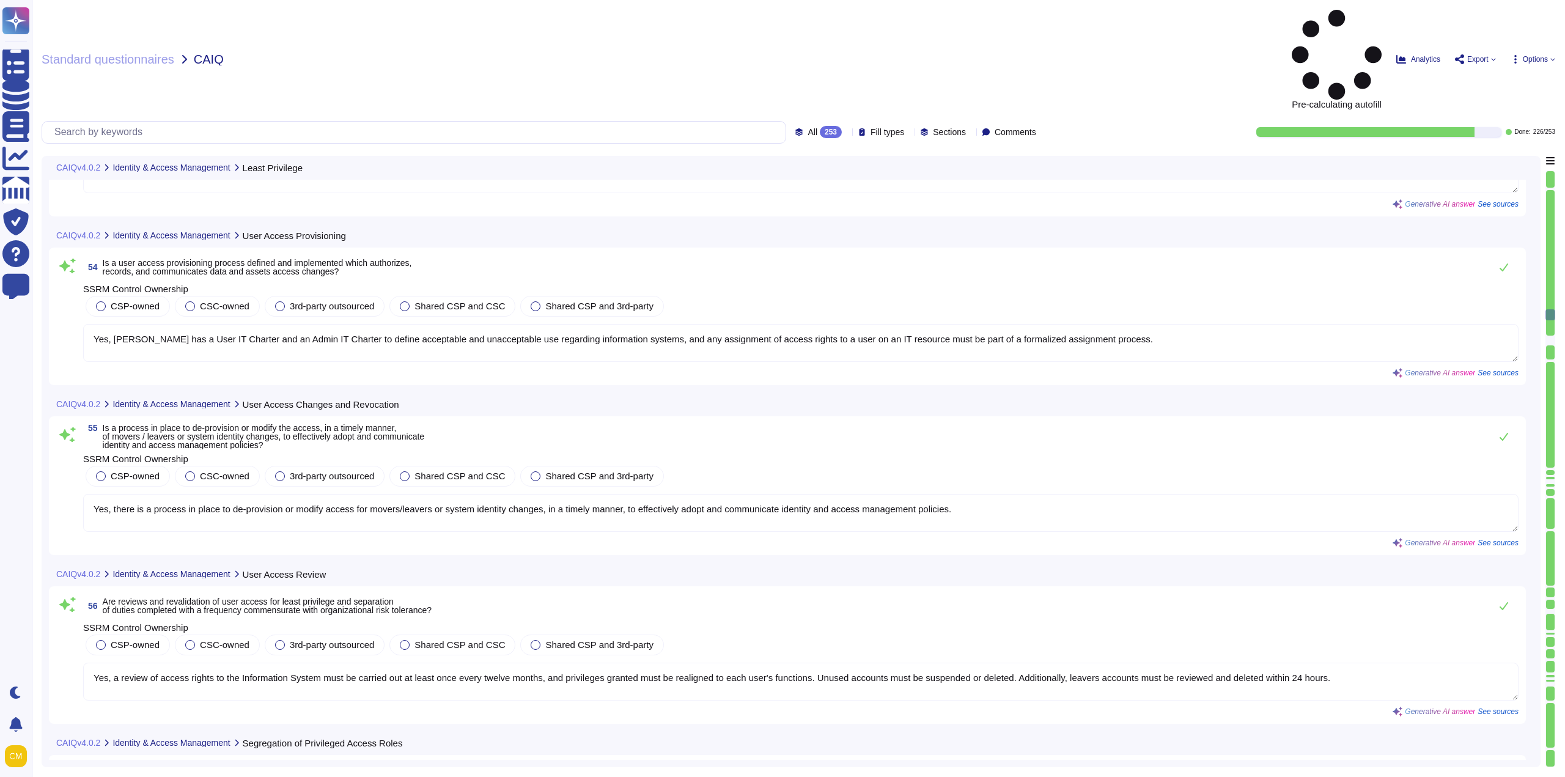
type textarea "Yes, Altares has a Business Continuity Plan (BCP) that includes operational res…"
type textarea "No, instance is not dedicated. Isolation is achieved at logical level"
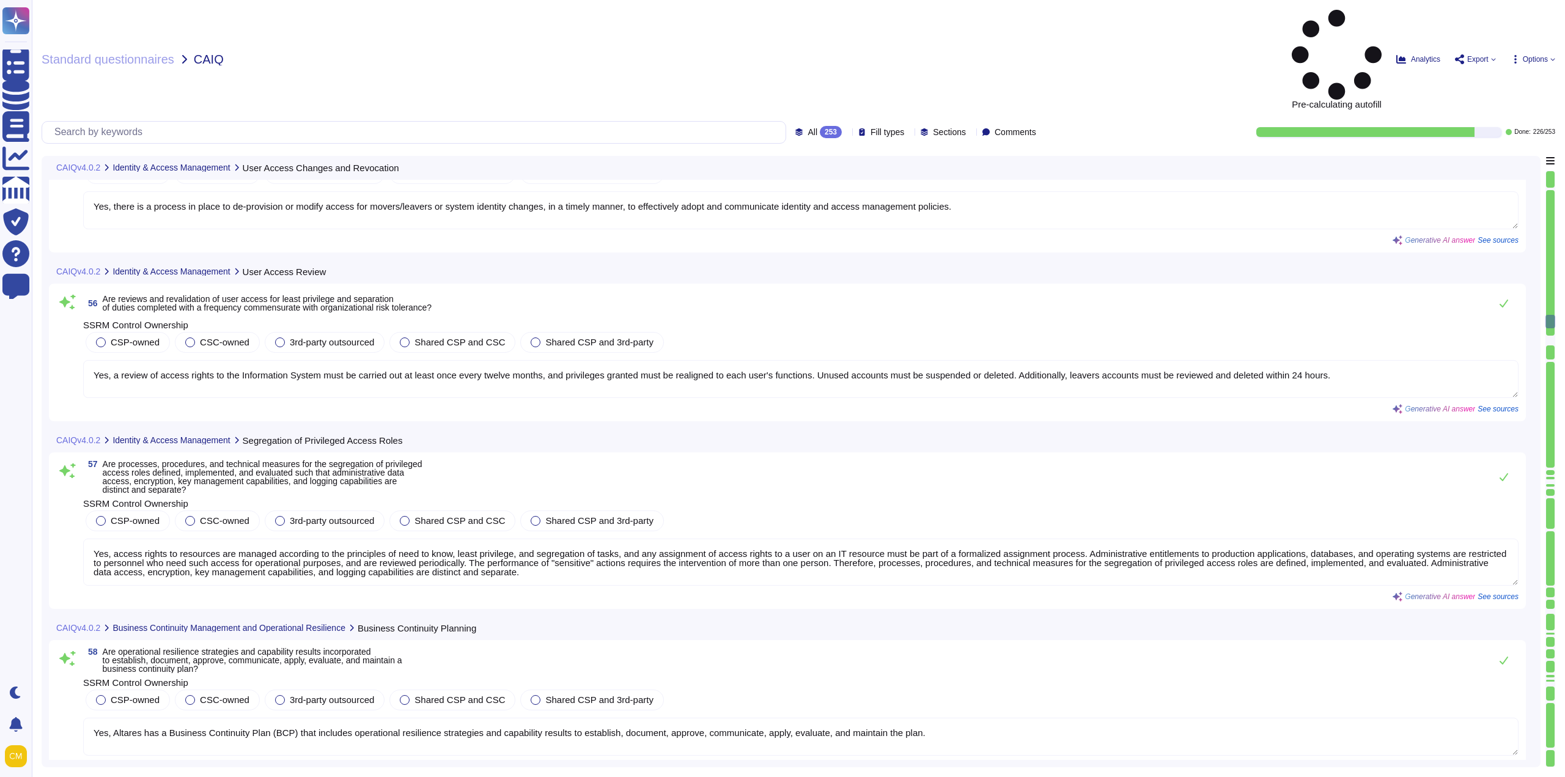
type textarea "Yes, segregation of tasks is implemented to prevent the culmination of segregat…"
type textarea "No, instance is not dedicated. Isolation is achieved at logical level"
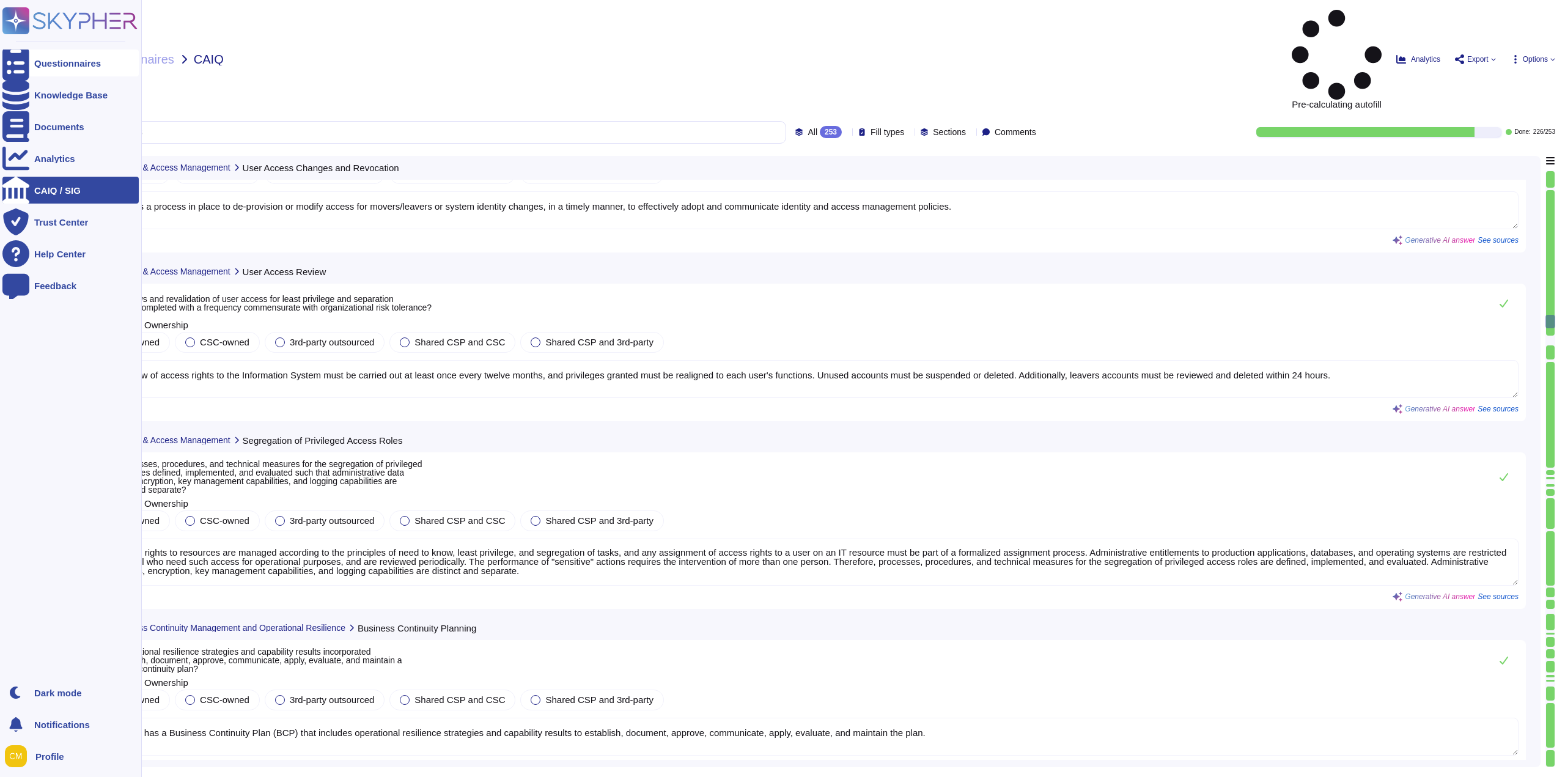
click at [39, 65] on div "Questionnaires" at bounding box center [67, 63] width 67 height 9
